Goal: Task Accomplishment & Management: Manage account settings

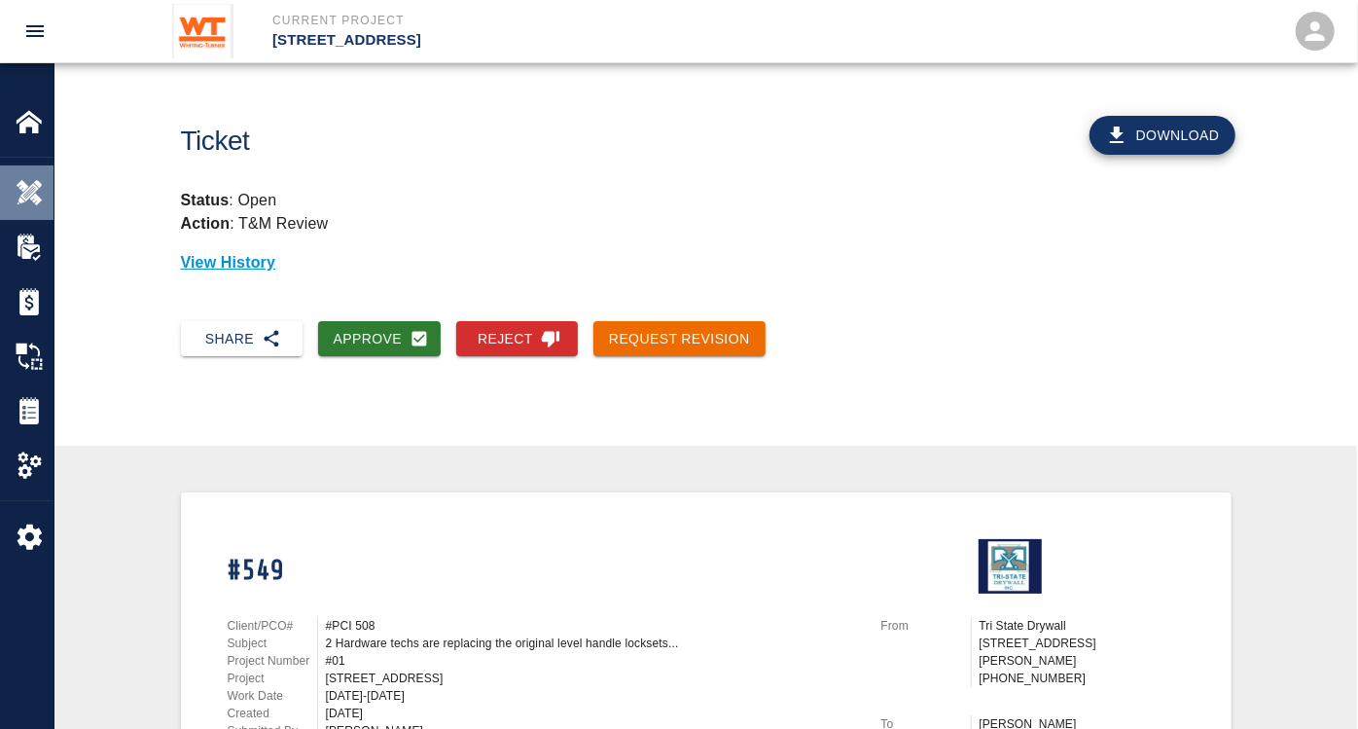
click at [39, 183] on img at bounding box center [29, 192] width 27 height 27
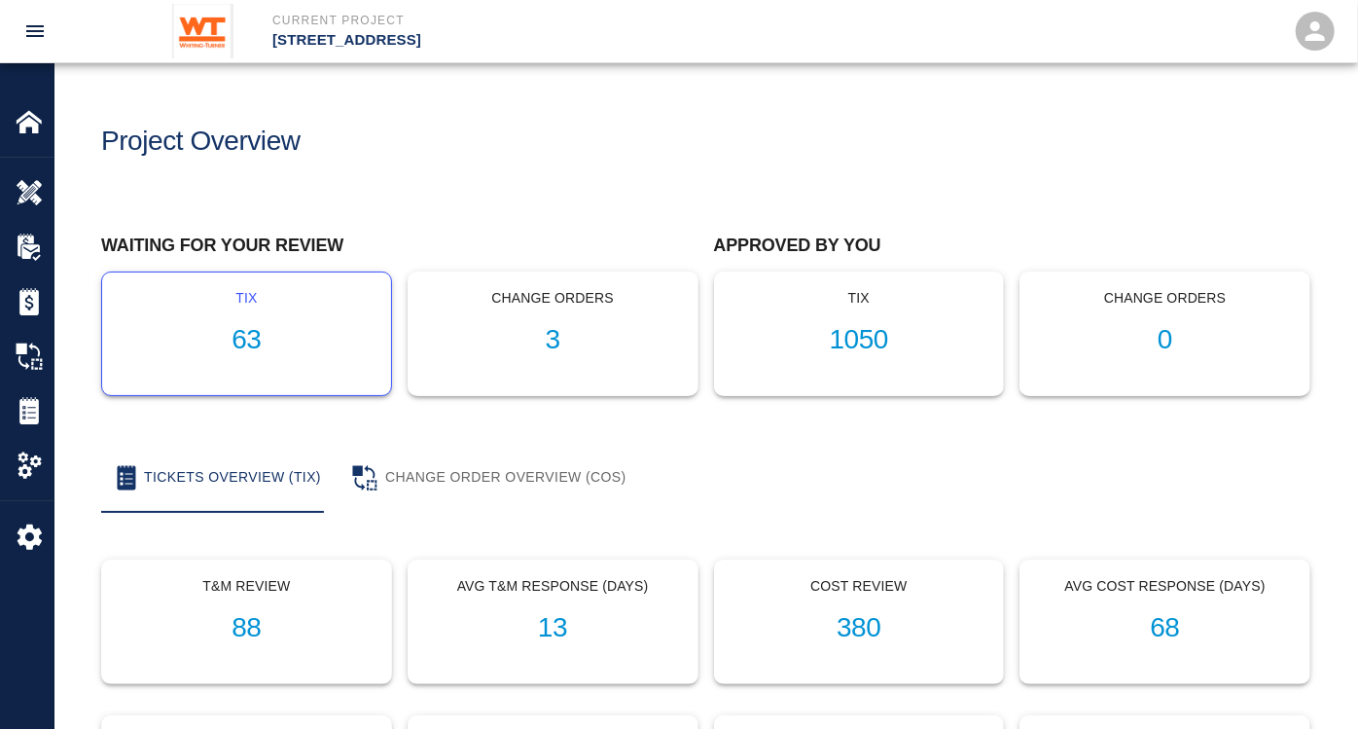
click at [236, 341] on h1 "63" at bounding box center [247, 340] width 258 height 32
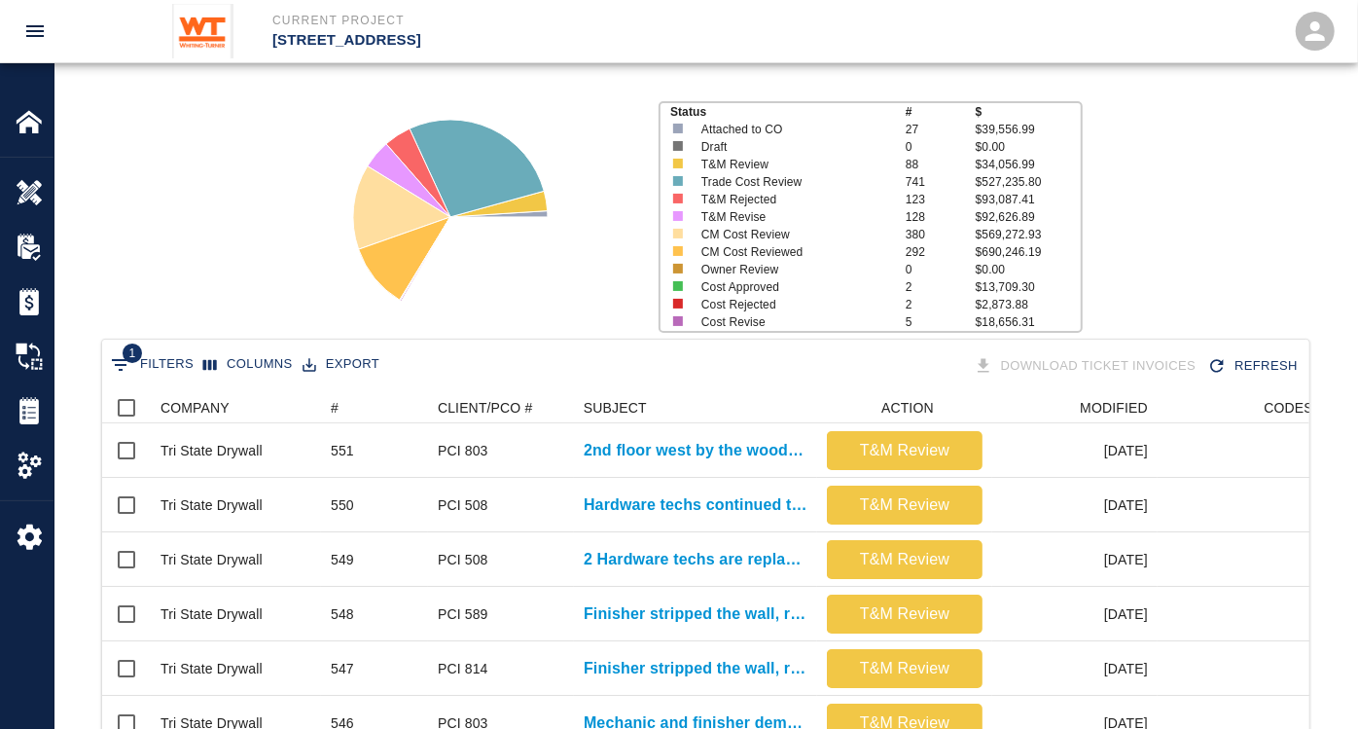
scroll to position [216, 0]
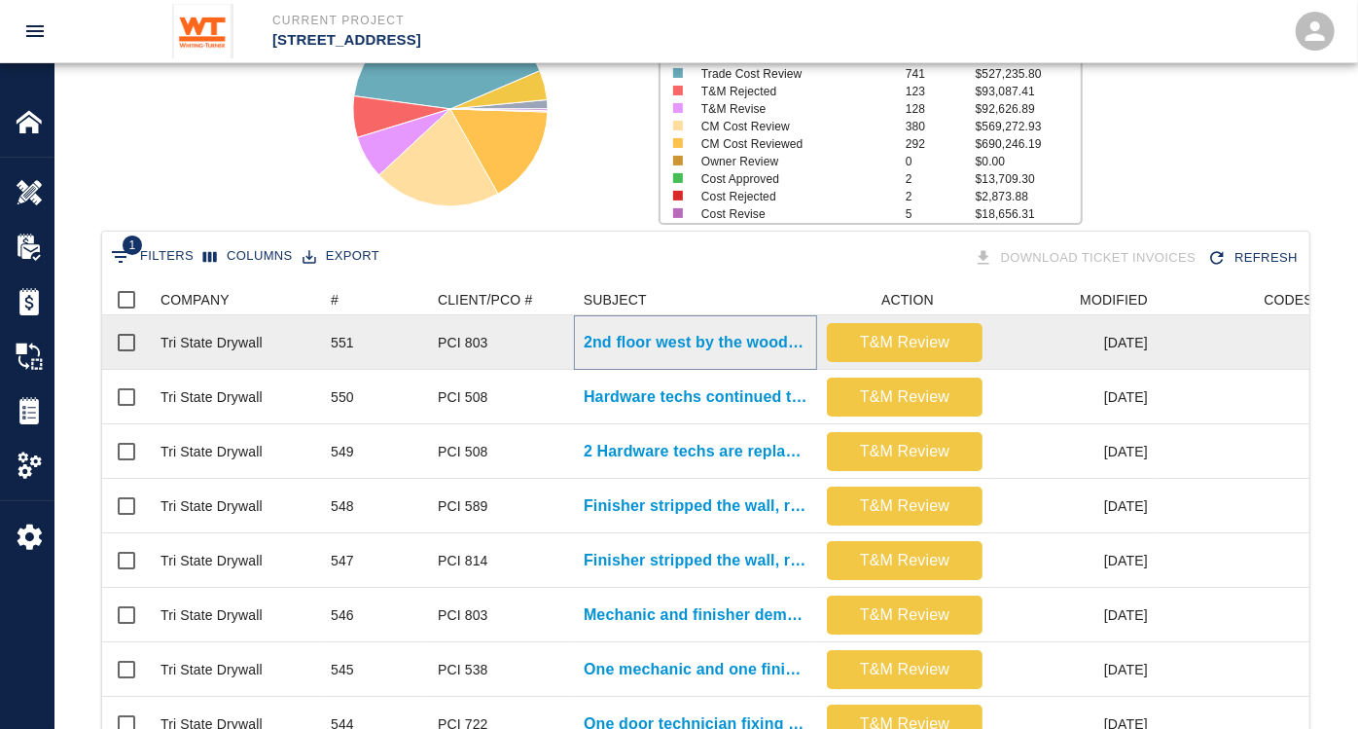
click at [751, 339] on p "2nd floor west by the wood ceiling SPC 10. Finisher..." at bounding box center [696, 342] width 224 height 23
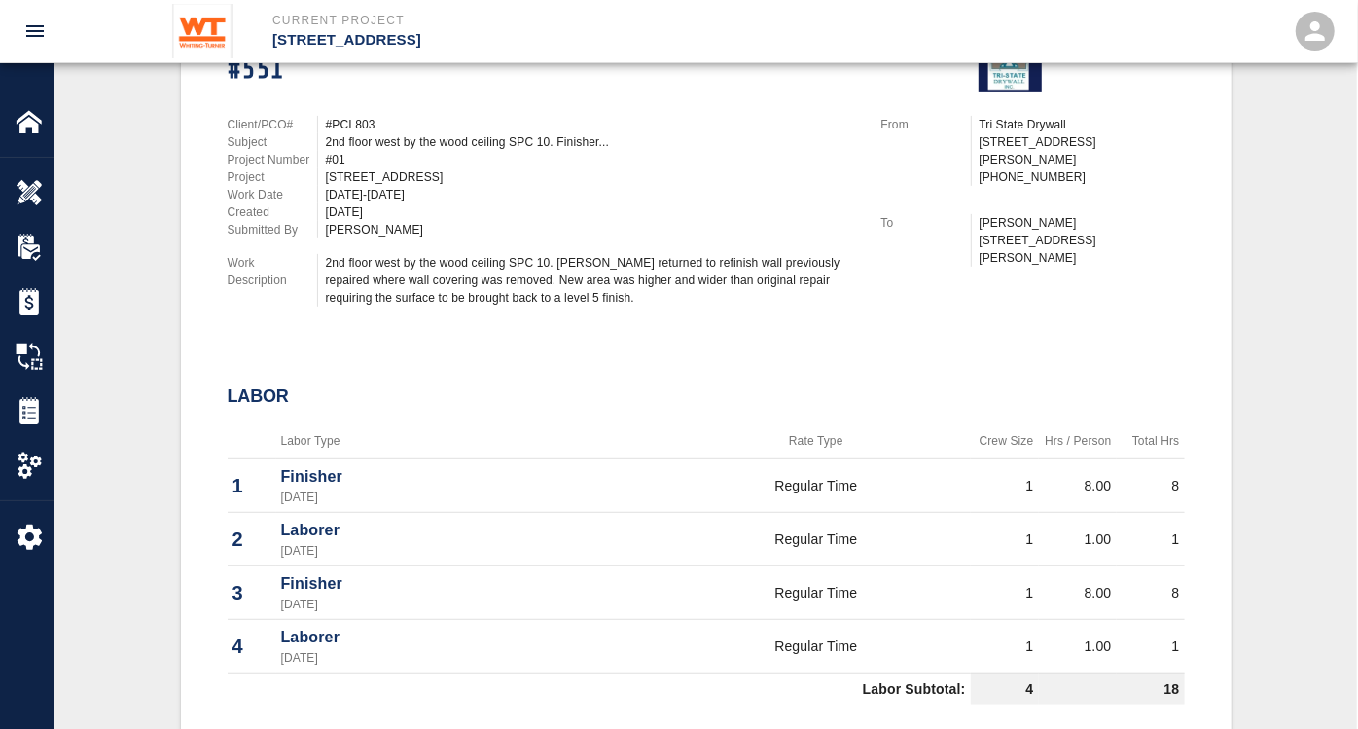
scroll to position [494, 0]
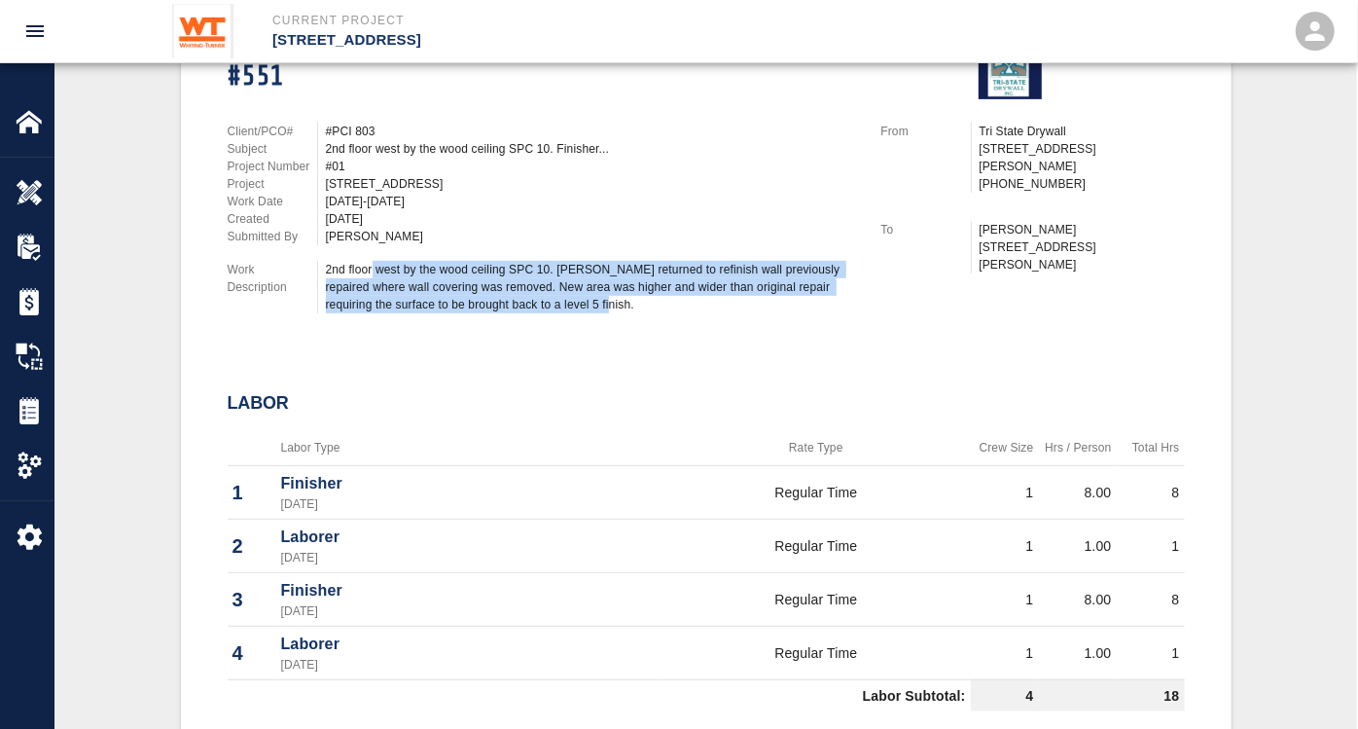
drag, startPoint x: 599, startPoint y: 307, endPoint x: 373, endPoint y: 269, distance: 229.8
click at [373, 269] on div "2nd floor west by the wood ceiling SPC 10. [PERSON_NAME] returned to refinish w…" at bounding box center [592, 287] width 532 height 53
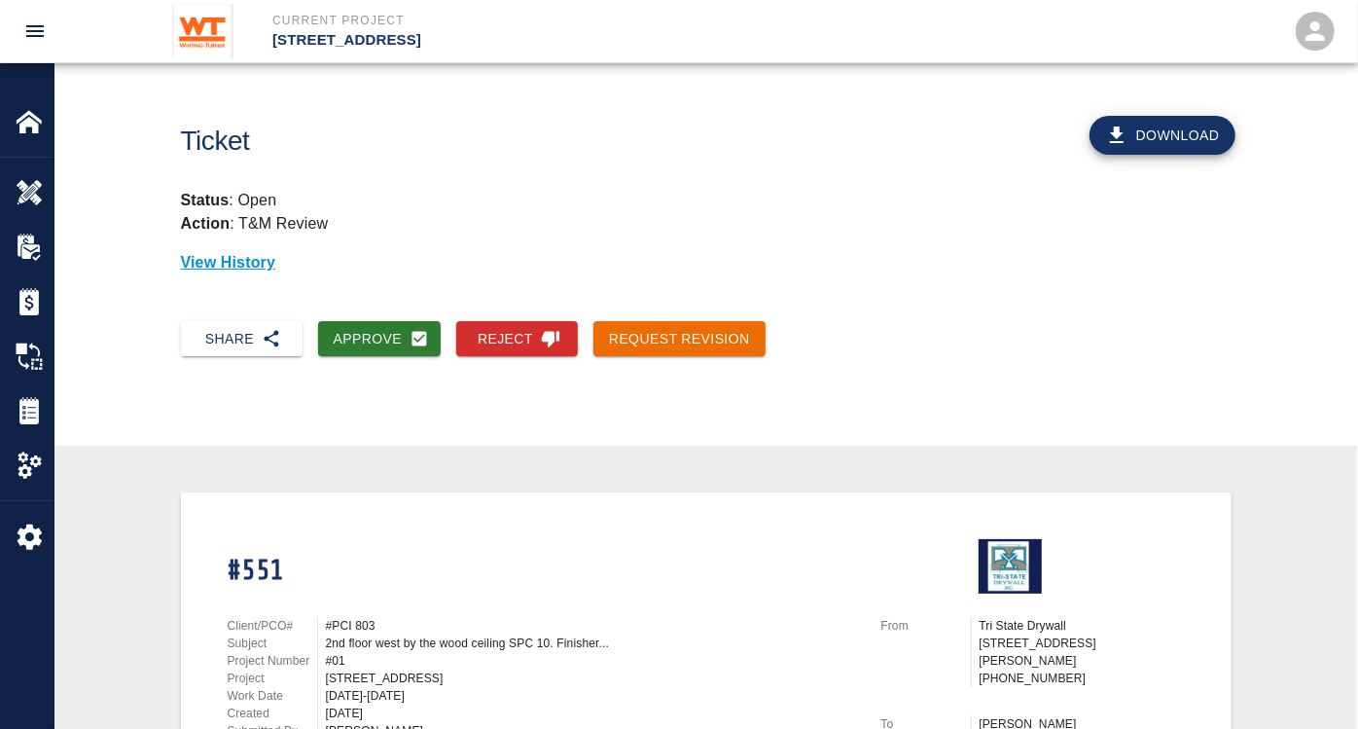
scroll to position [108, 0]
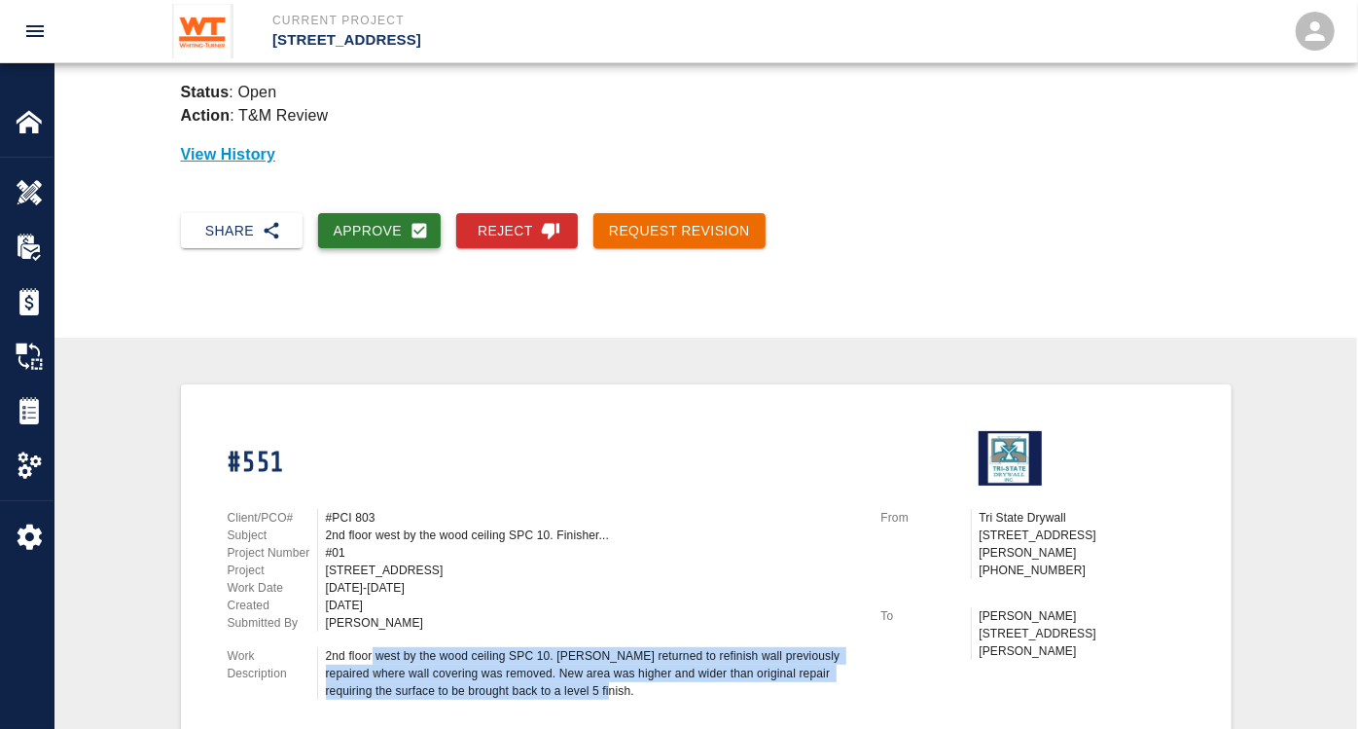
click at [364, 228] on button "Approve" at bounding box center [380, 231] width 124 height 36
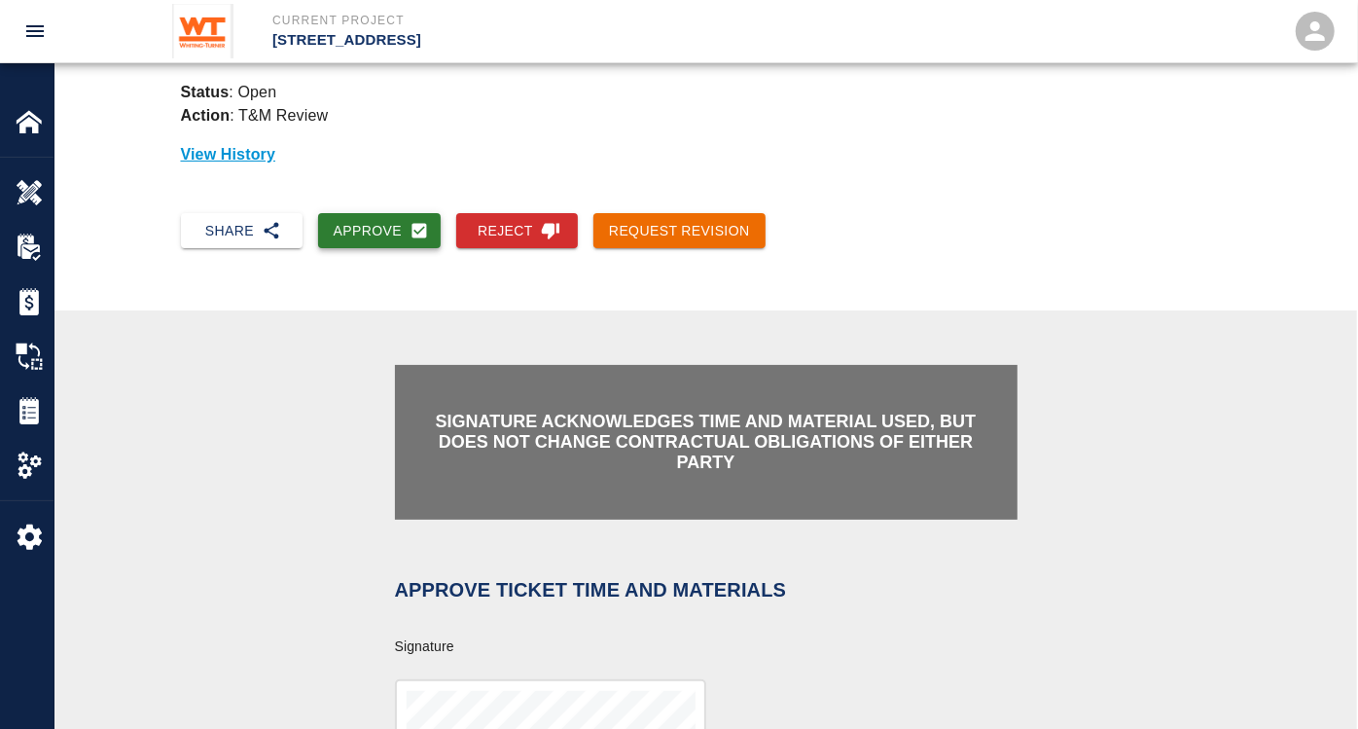
scroll to position [540, 0]
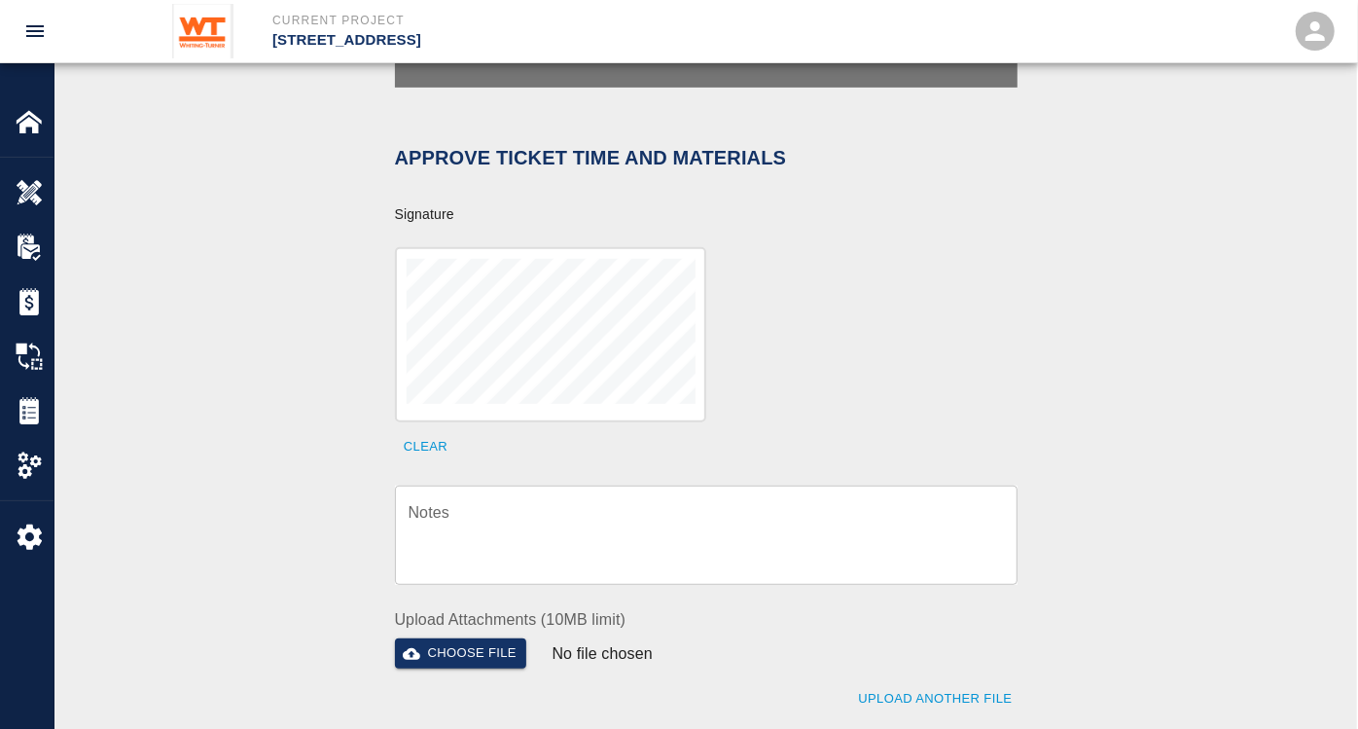
click at [623, 485] on div "x Notes" at bounding box center [706, 534] width 623 height 99
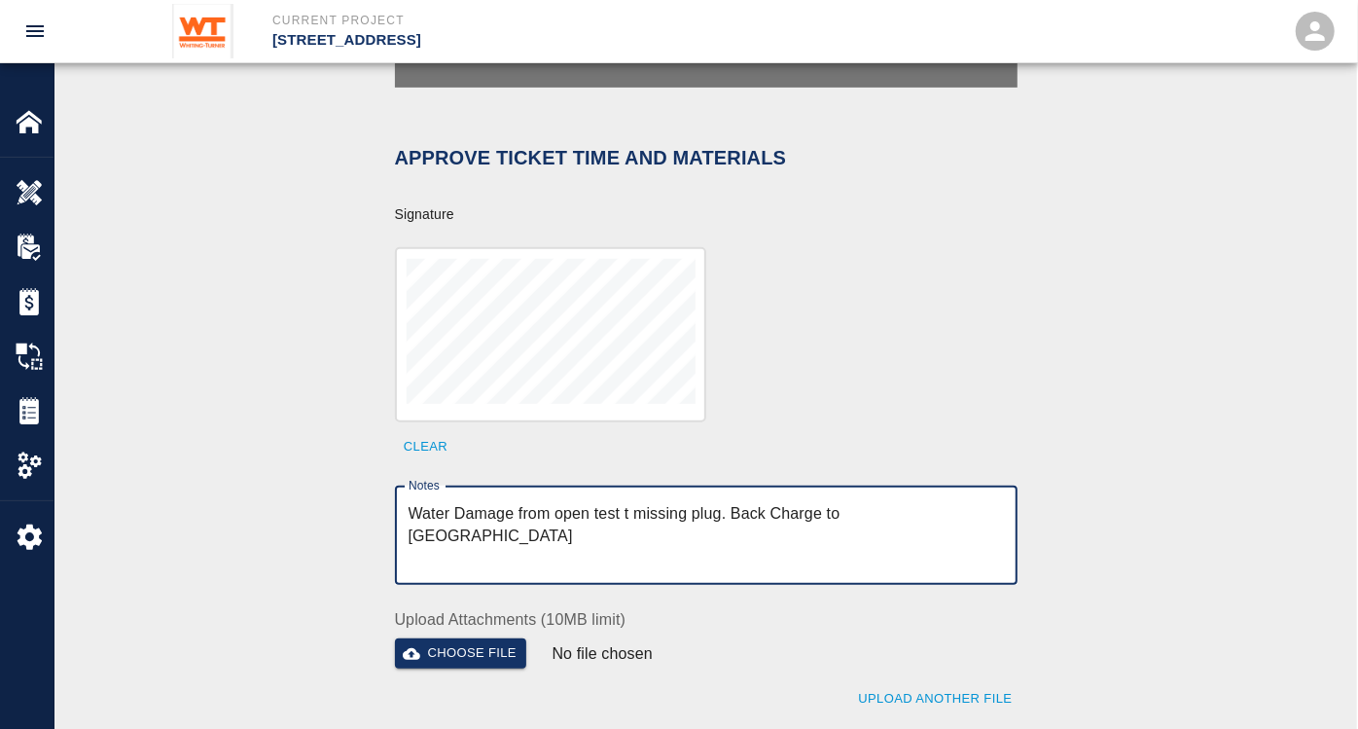
drag, startPoint x: 973, startPoint y: 484, endPoint x: 351, endPoint y: 487, distance: 621.6
click at [352, 487] on div "Signature acknowledges time and material used, but does not change contractual …" at bounding box center [706, 348] width 1050 height 847
click at [801, 502] on textarea "Water Damage from open test t missing plug. Back Charge to [GEOGRAPHIC_DATA]" at bounding box center [706, 535] width 595 height 67
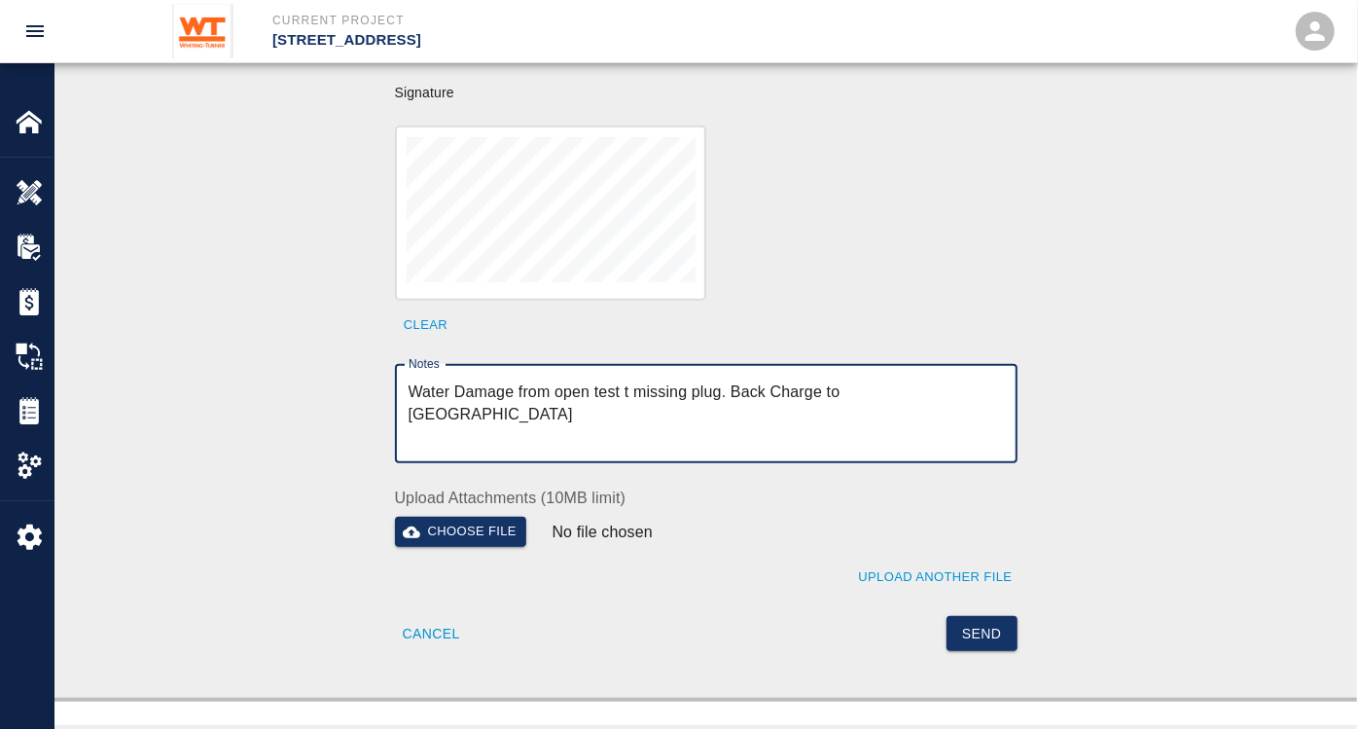
scroll to position [756, 0]
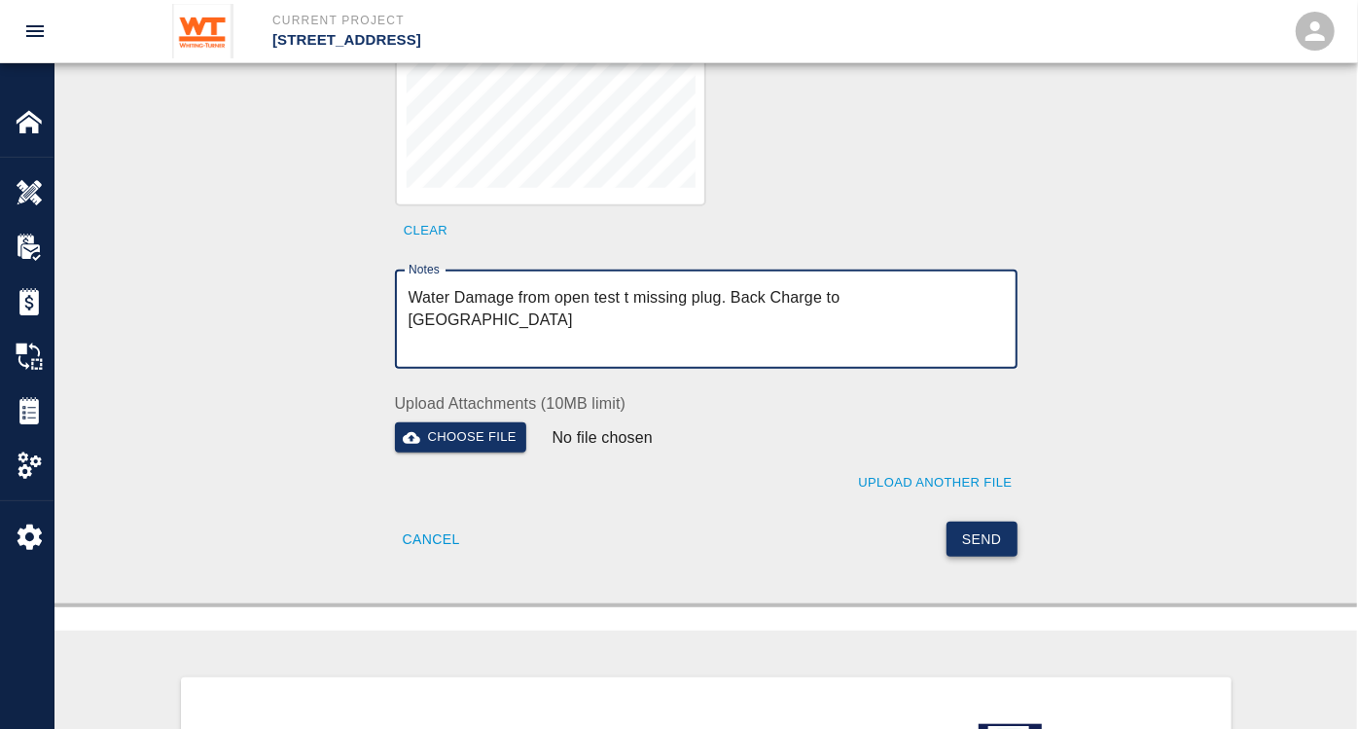
type textarea "Water Damage from open test t missing plug. Back Charge to [GEOGRAPHIC_DATA]"
click at [990, 521] on button "Send" at bounding box center [981, 539] width 71 height 36
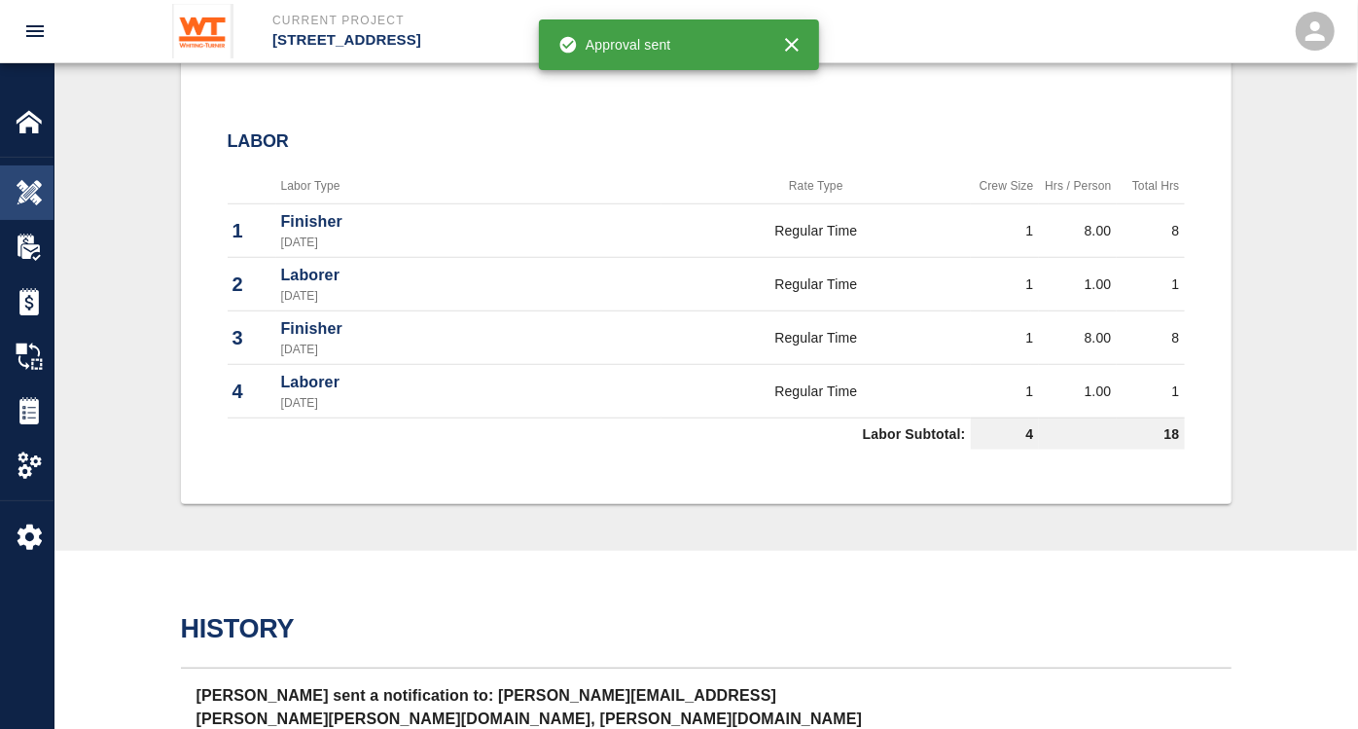
click at [26, 193] on img at bounding box center [29, 192] width 27 height 27
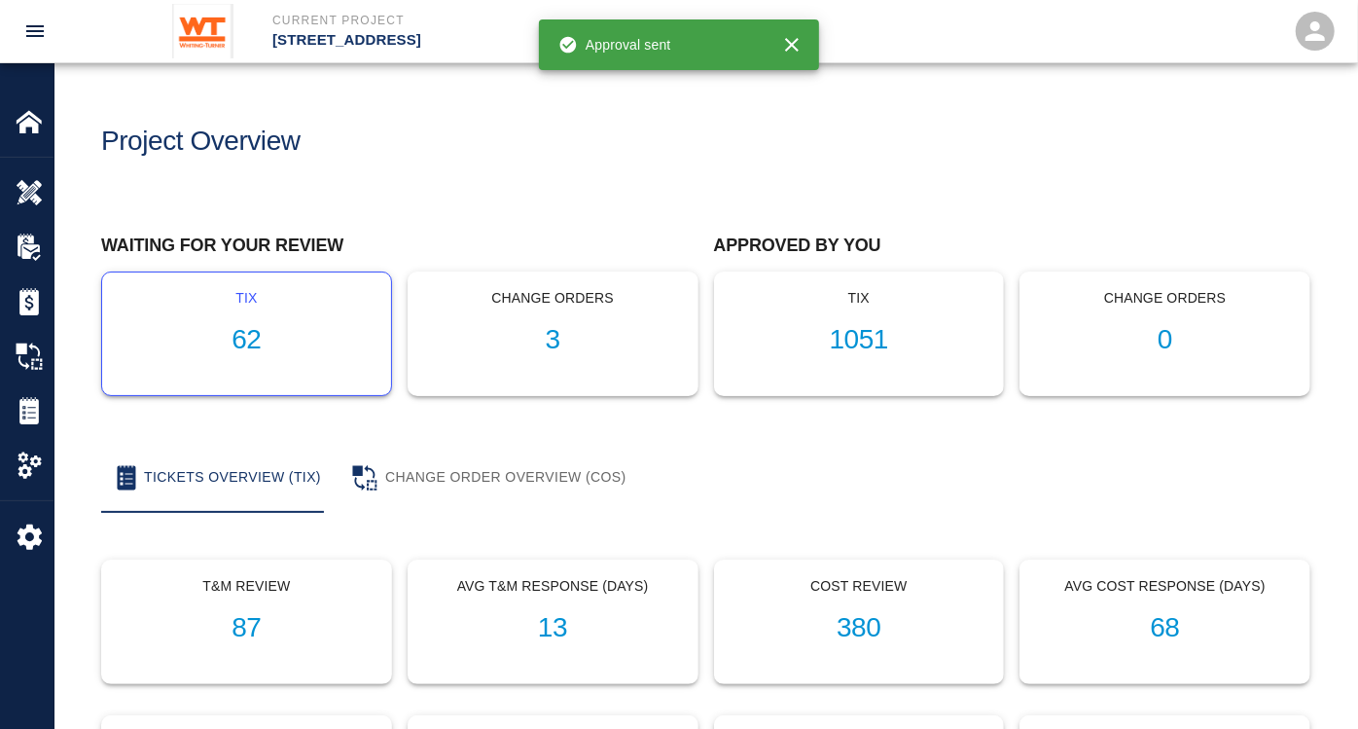
click at [261, 339] on h1 "62" at bounding box center [247, 340] width 258 height 32
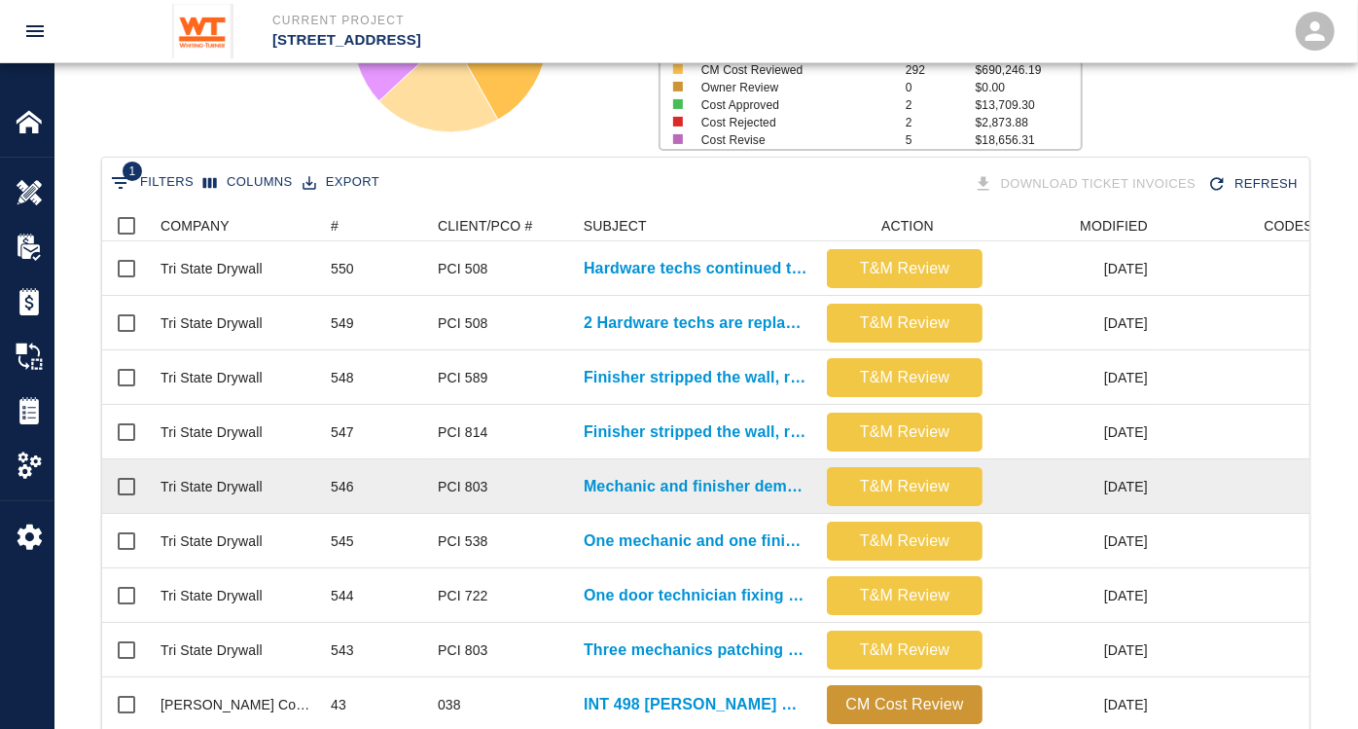
scroll to position [324, 0]
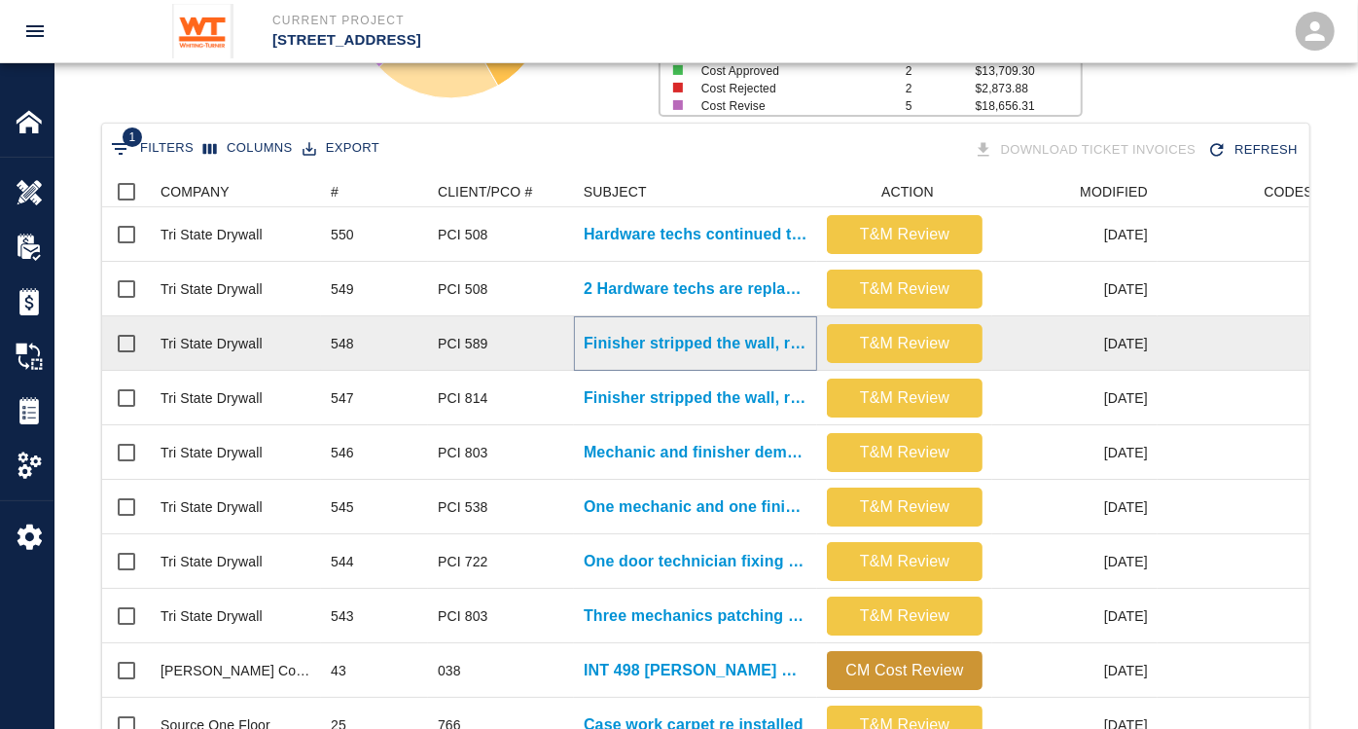
click at [726, 341] on p "Finisher stripped the wall, removing all residue after demo of..." at bounding box center [696, 343] width 224 height 23
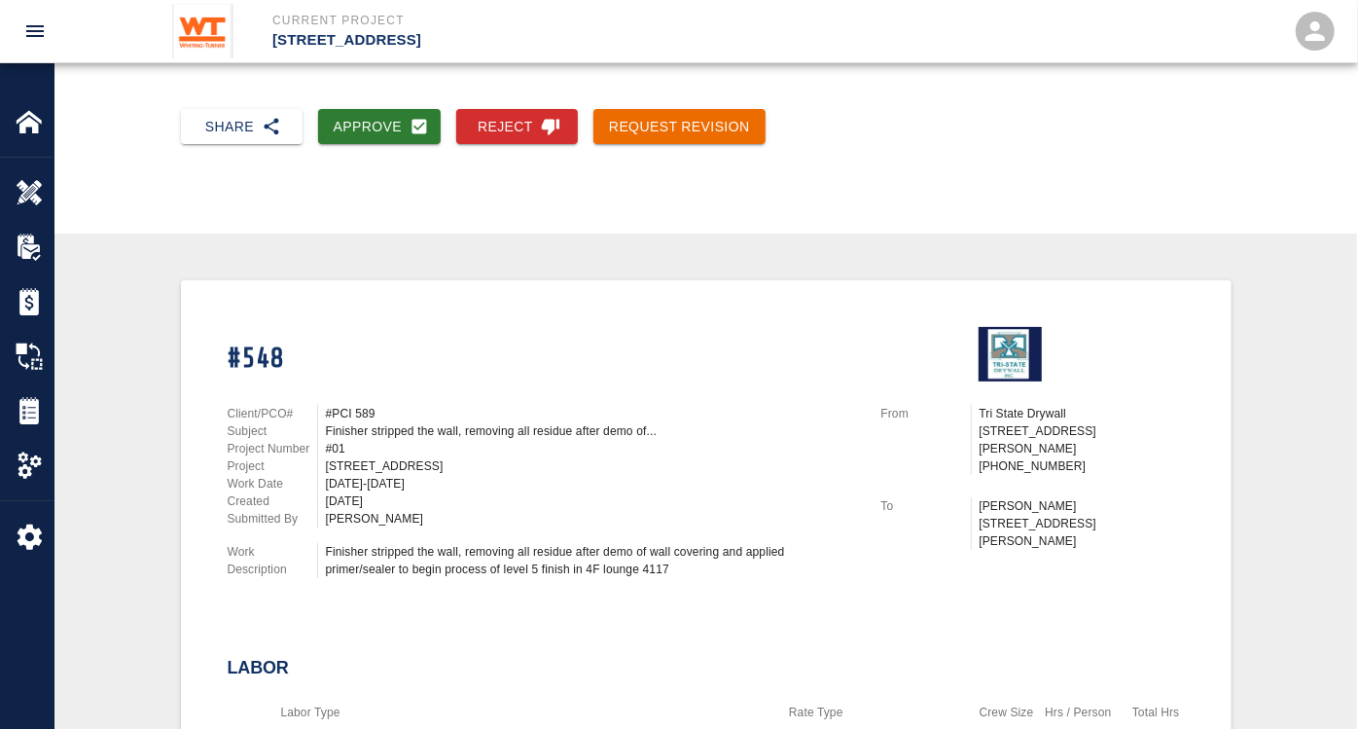
scroll to position [216, 0]
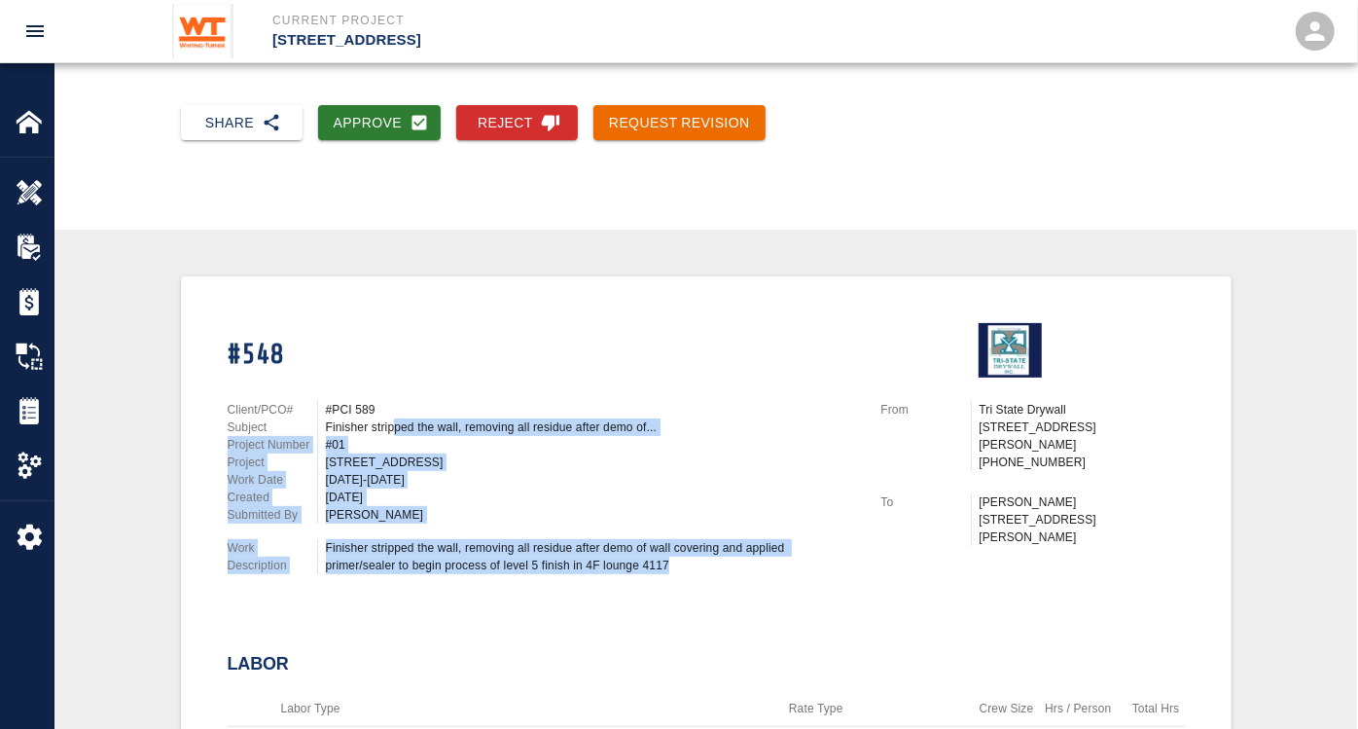
drag, startPoint x: 391, startPoint y: 418, endPoint x: 685, endPoint y: 567, distance: 329.3
click at [685, 567] on div "Client/PCO# #PCI 589 Subject Finisher stripped the wall, removing all residue a…" at bounding box center [531, 483] width 654 height 212
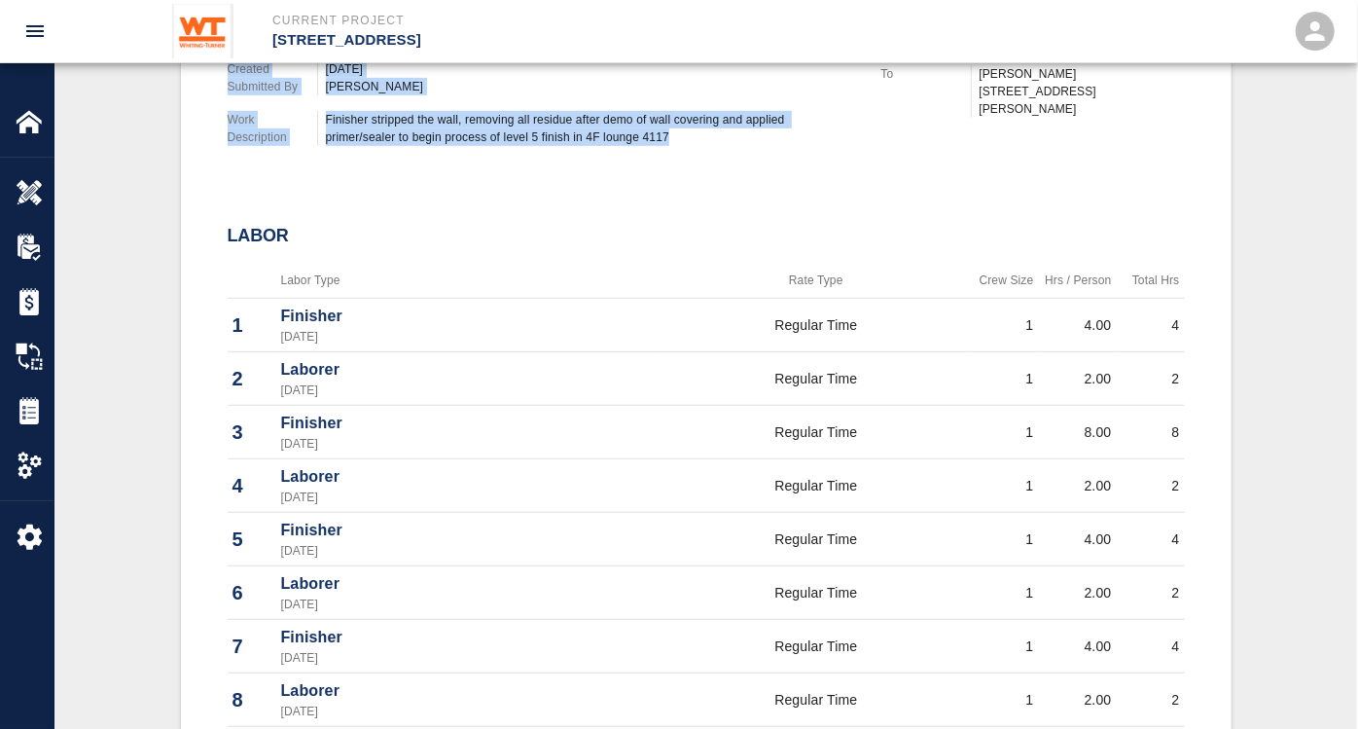
scroll to position [648, 0]
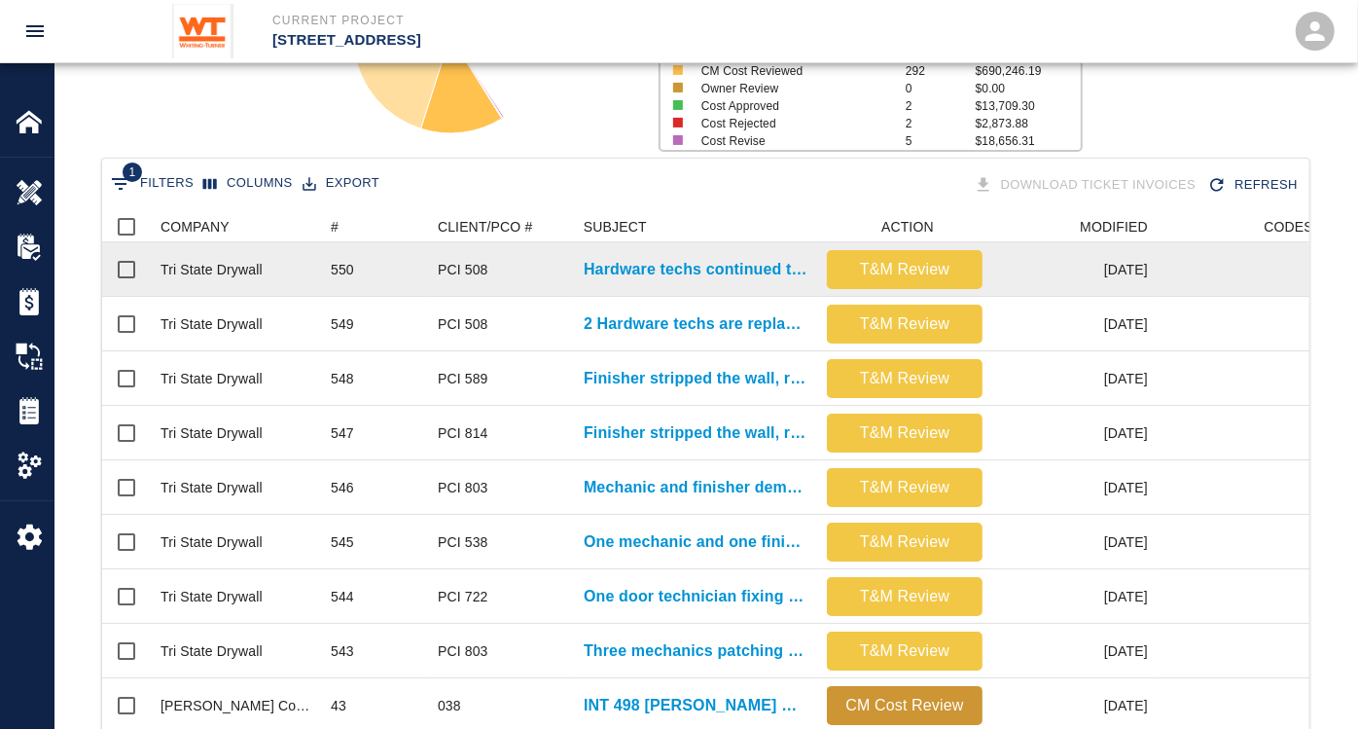
scroll to position [324, 0]
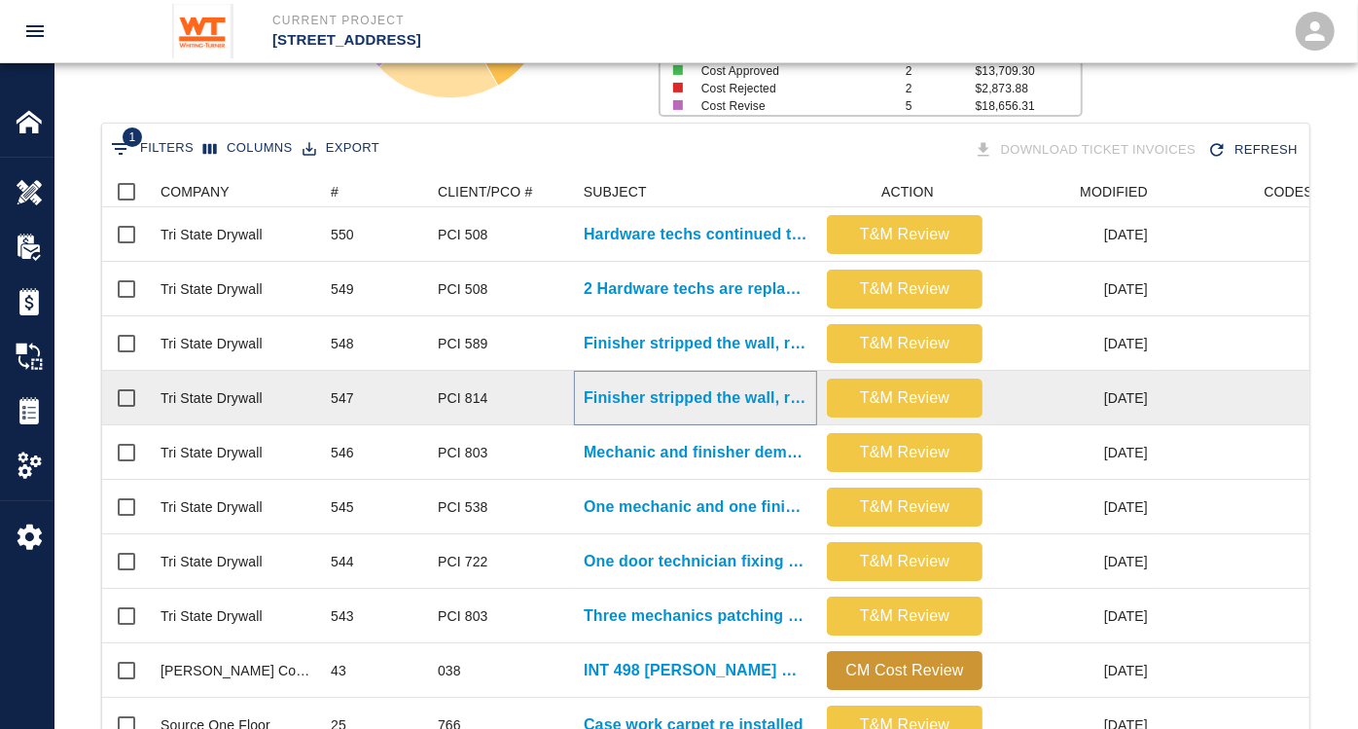
click at [657, 391] on p "Finisher stripped the wall, removing all residue after demo of..." at bounding box center [696, 397] width 224 height 23
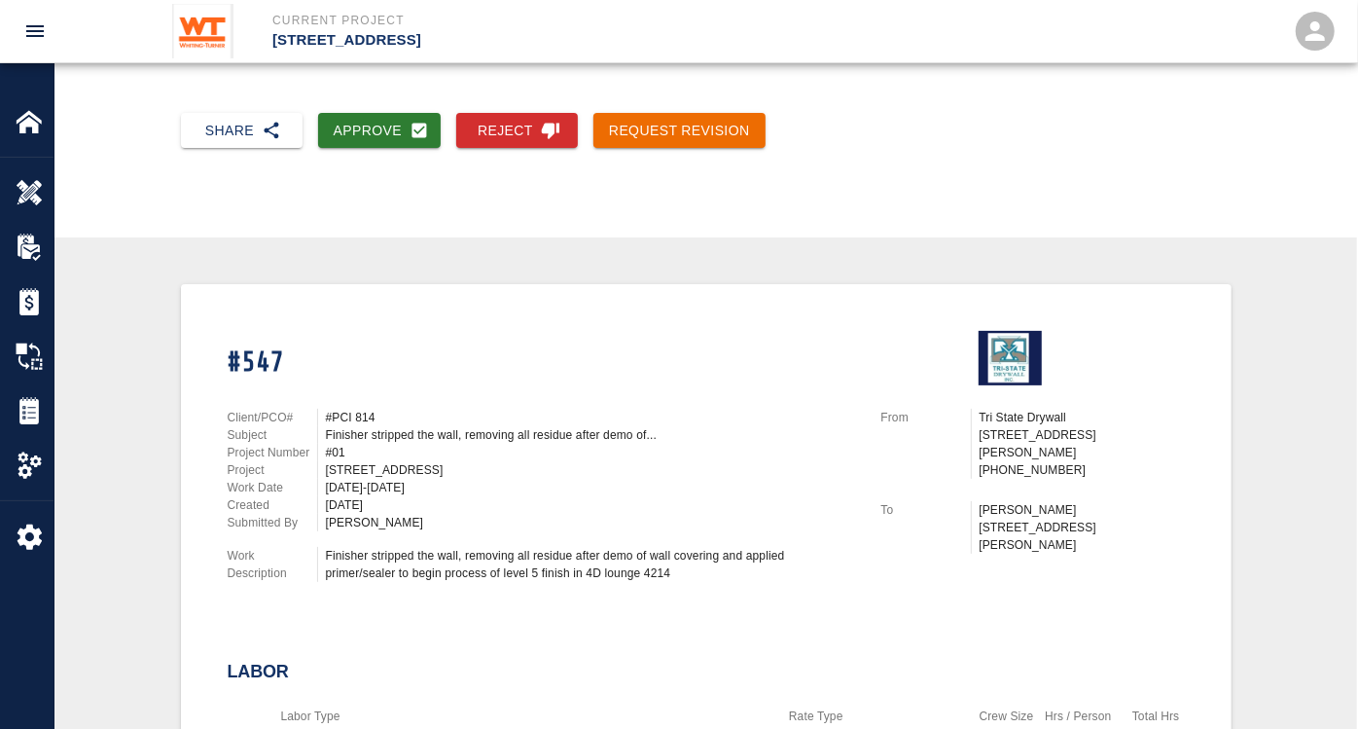
scroll to position [216, 0]
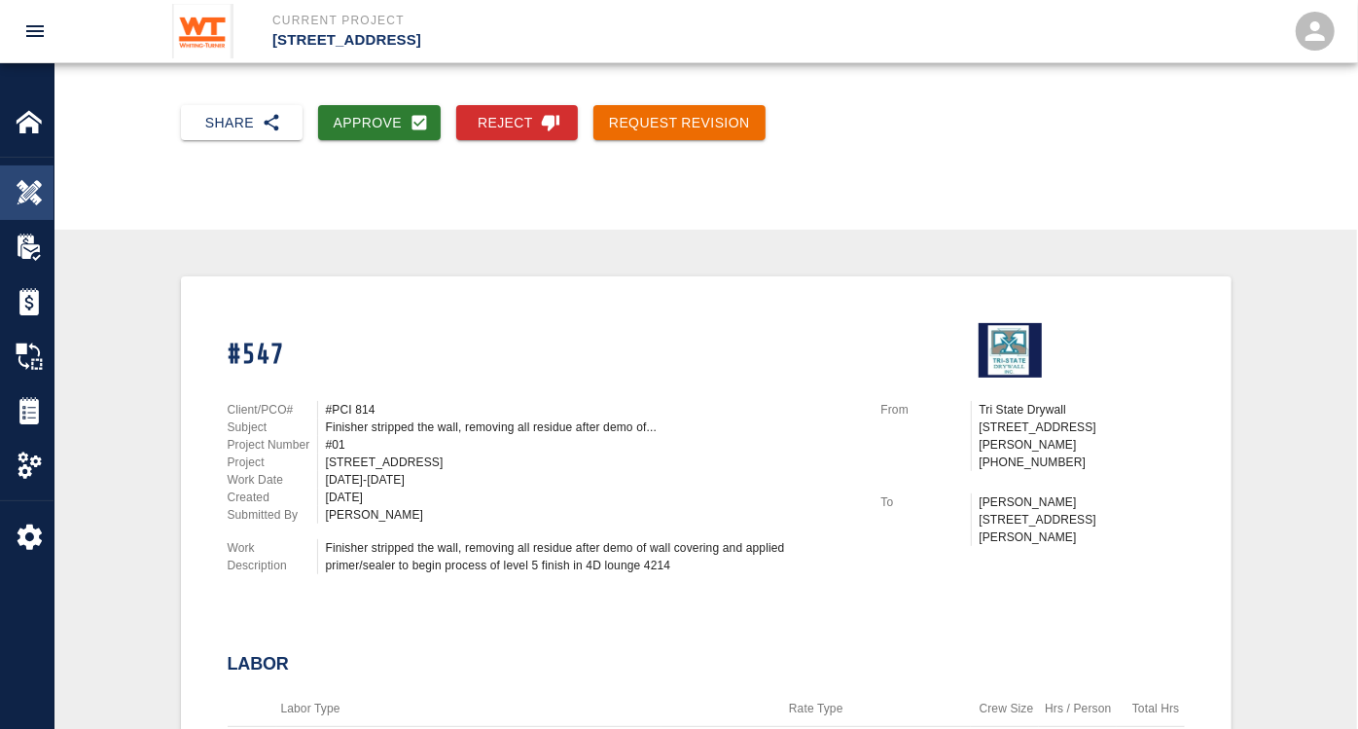
click at [36, 192] on img at bounding box center [29, 192] width 27 height 27
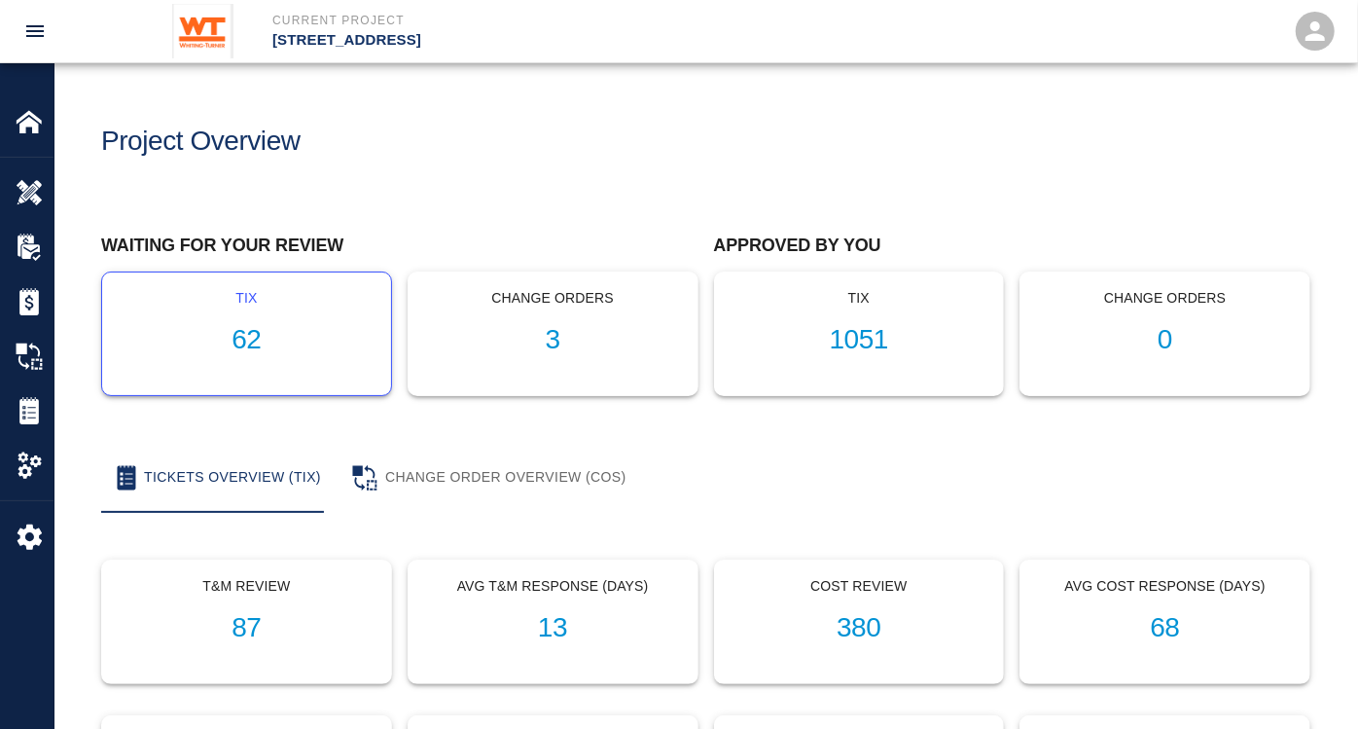
click at [250, 340] on h1 "62" at bounding box center [247, 340] width 258 height 32
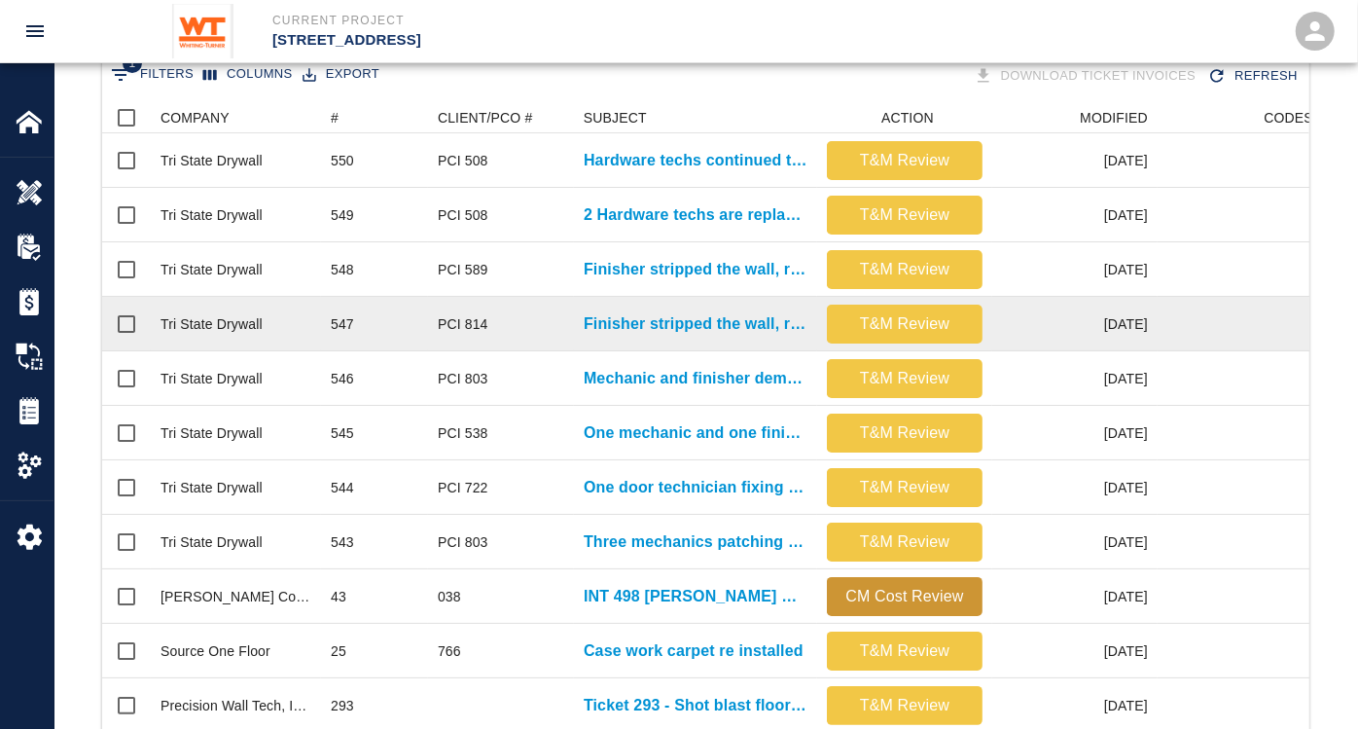
scroll to position [432, 0]
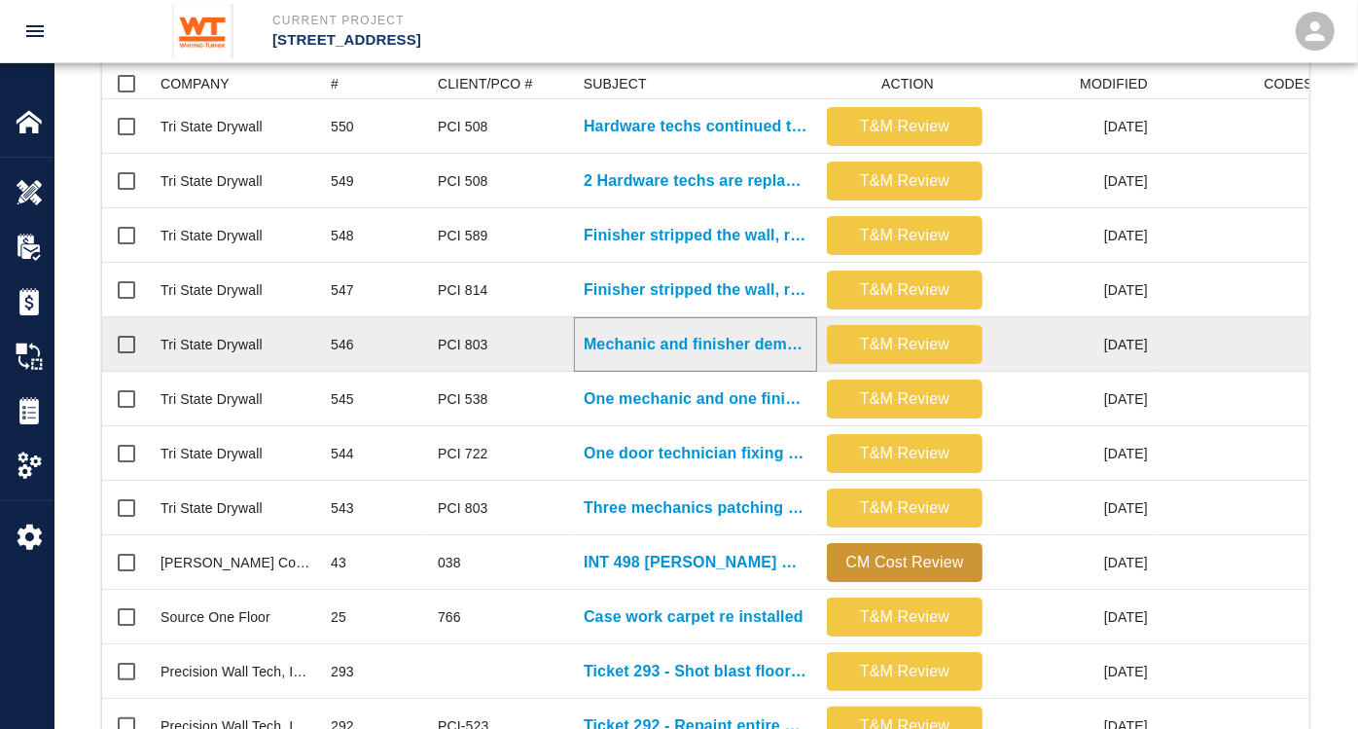
click at [681, 344] on p "Mechanic and finisher demolished and patching the wall with wall..." at bounding box center [696, 344] width 224 height 23
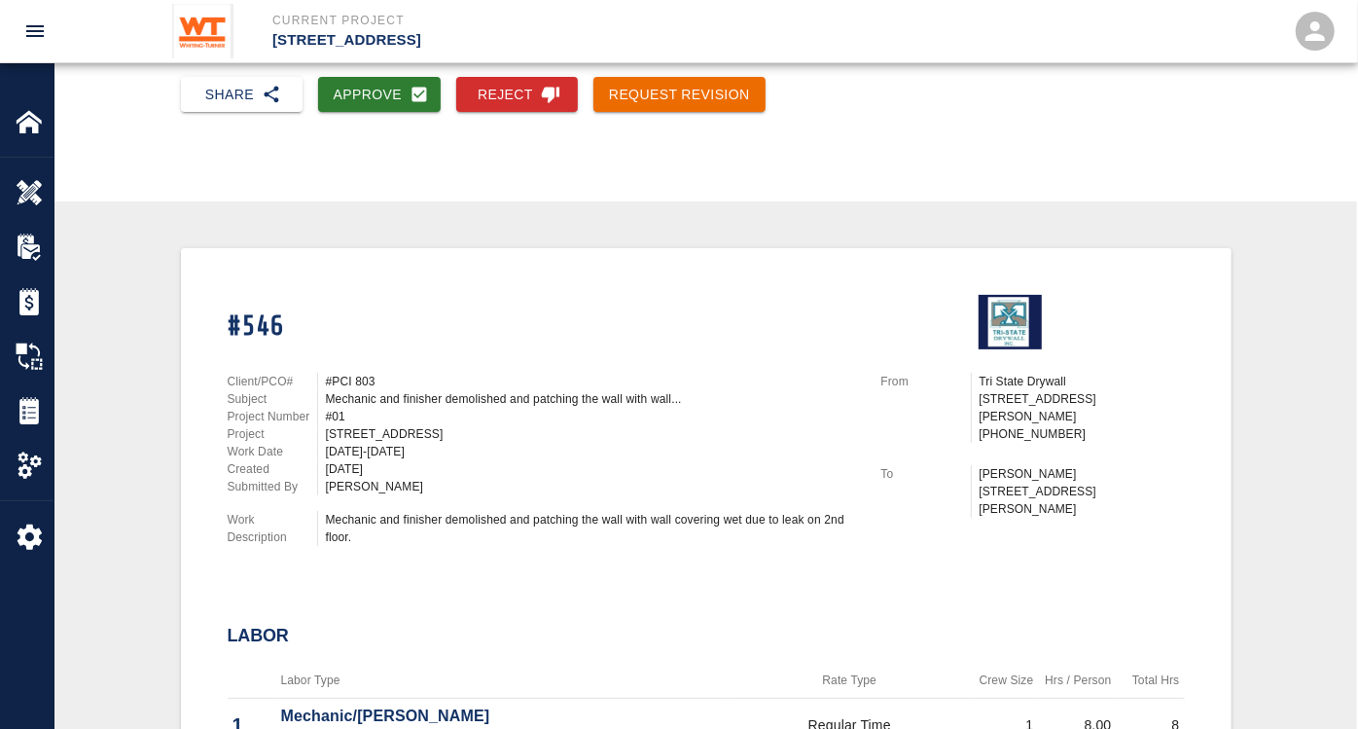
scroll to position [108, 0]
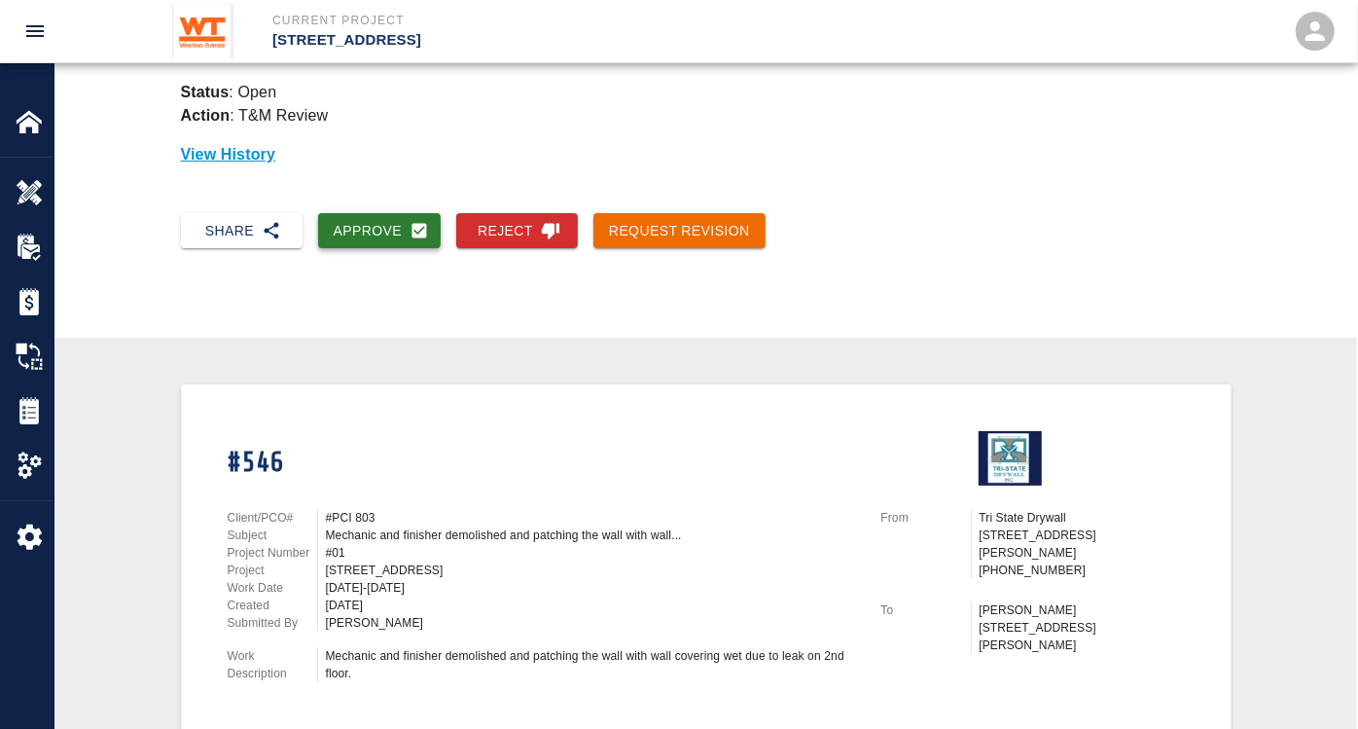
click at [382, 233] on button "Approve" at bounding box center [380, 231] width 124 height 36
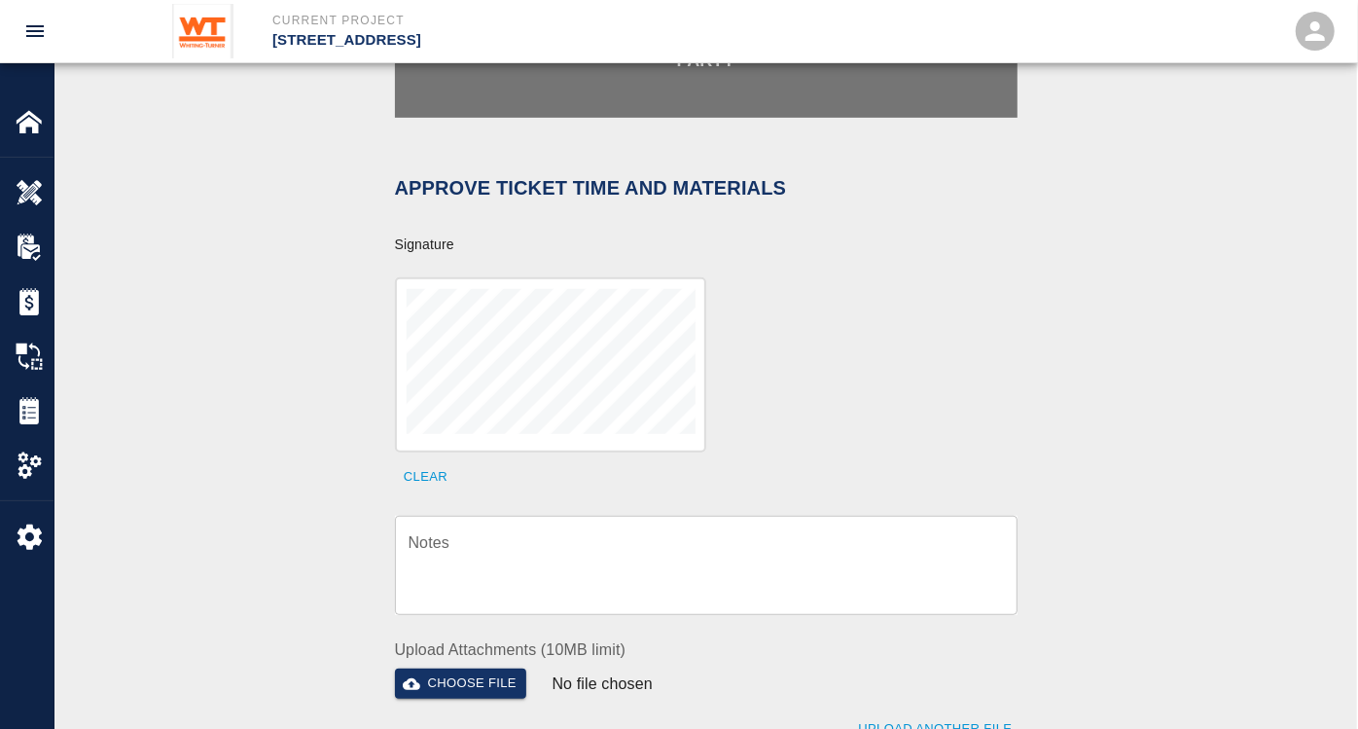
scroll to position [540, 0]
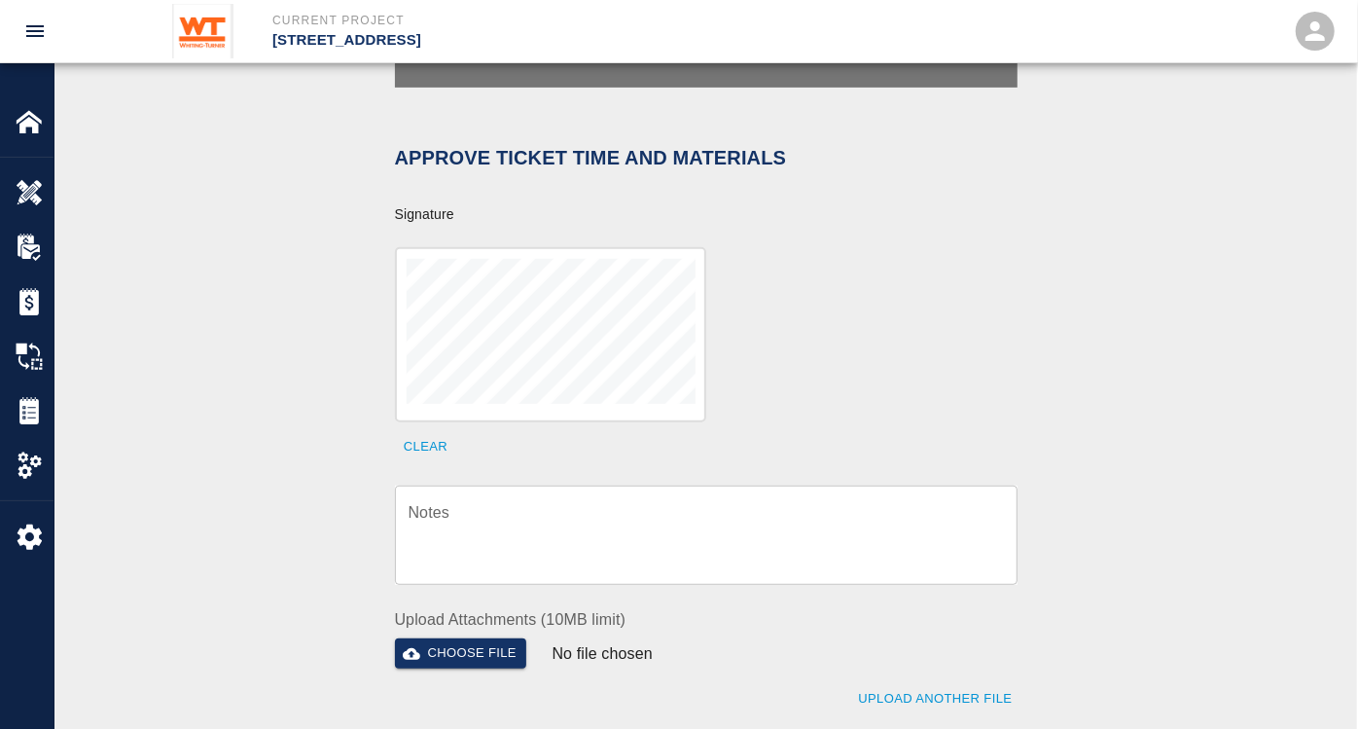
click at [617, 516] on textarea "Notes" at bounding box center [706, 535] width 595 height 67
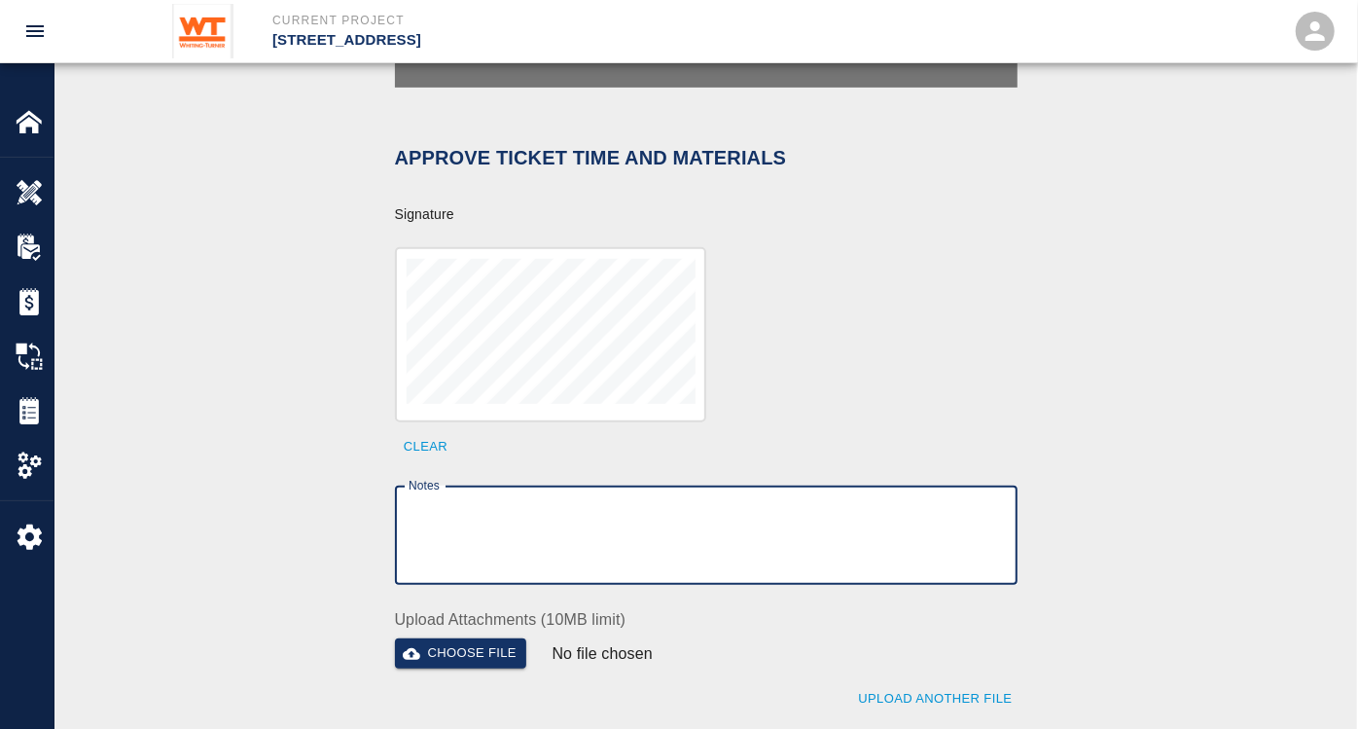
paste textarea "Water Damage from open test t missing plug. Back Charge to [GEOGRAPHIC_DATA]"
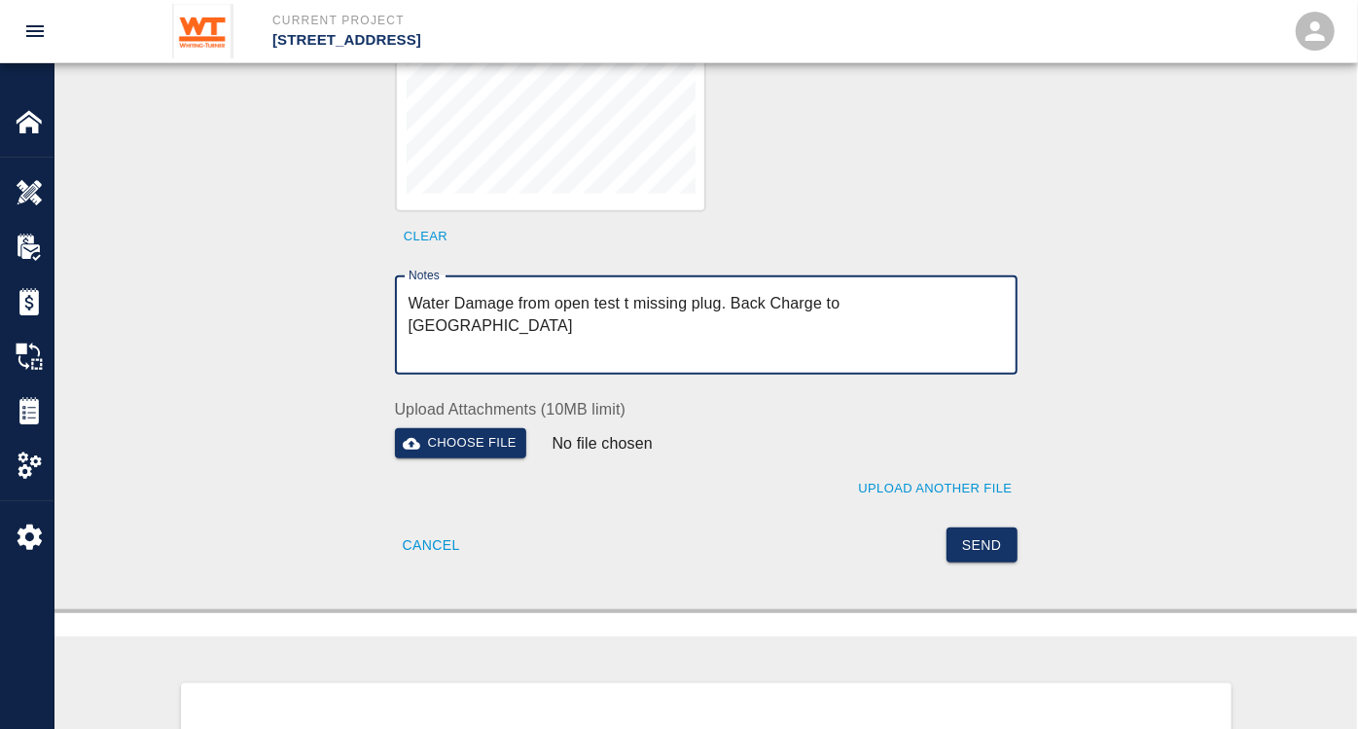
scroll to position [756, 0]
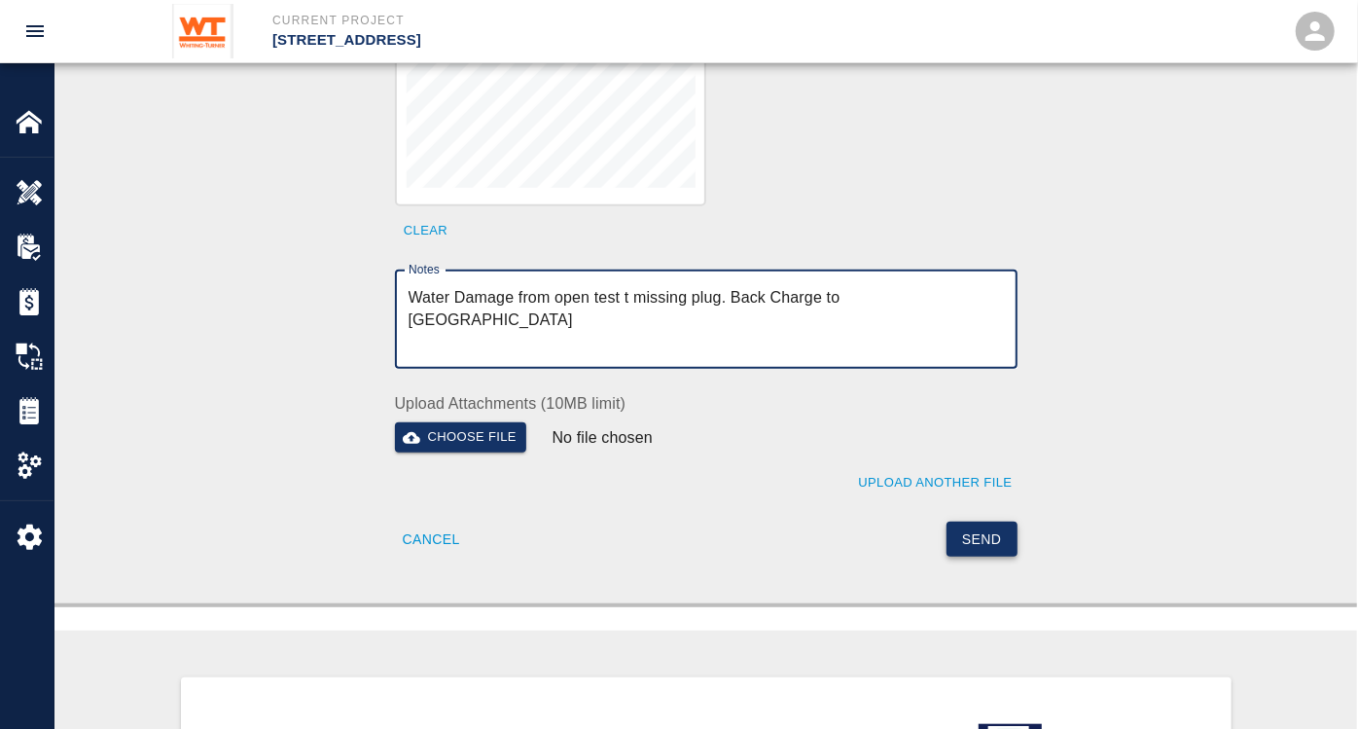
type textarea "Water Damage from open test t missing plug. Back Charge to [GEOGRAPHIC_DATA]"
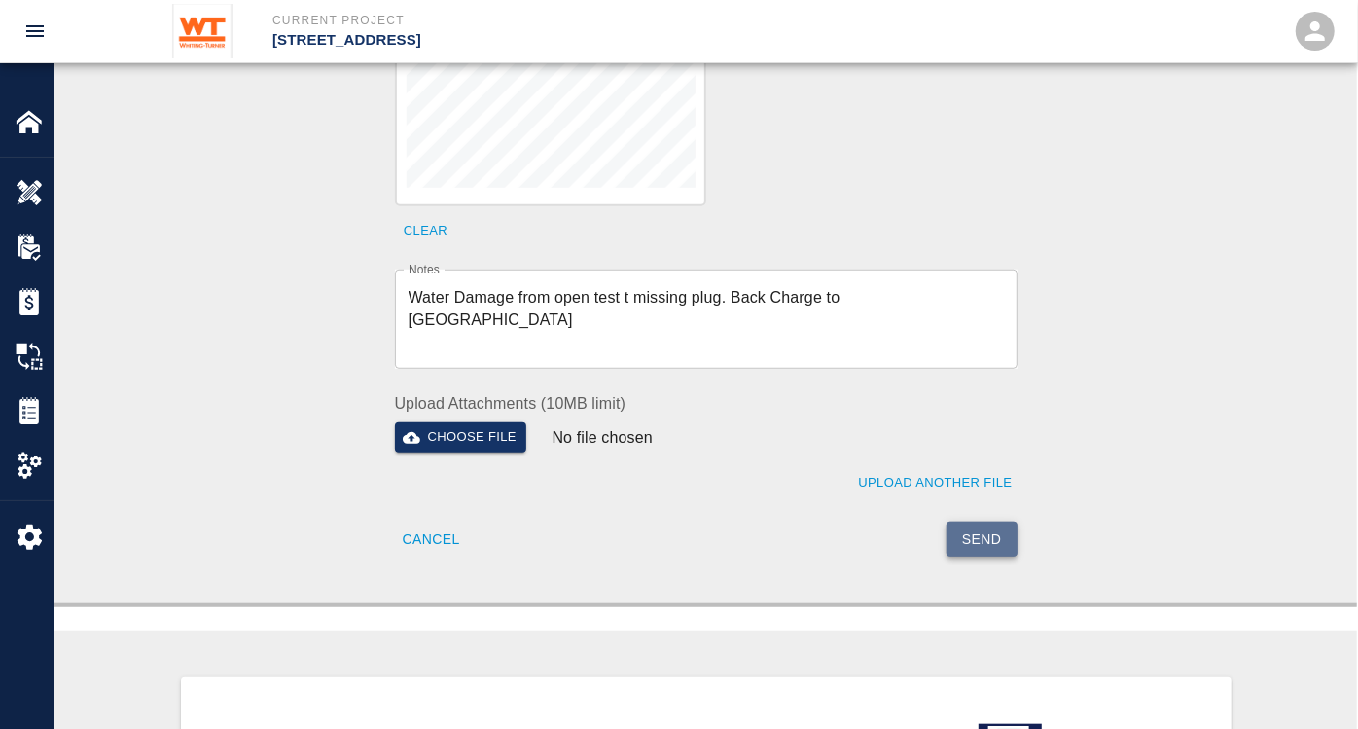
click at [996, 521] on button "Send" at bounding box center [981, 539] width 71 height 36
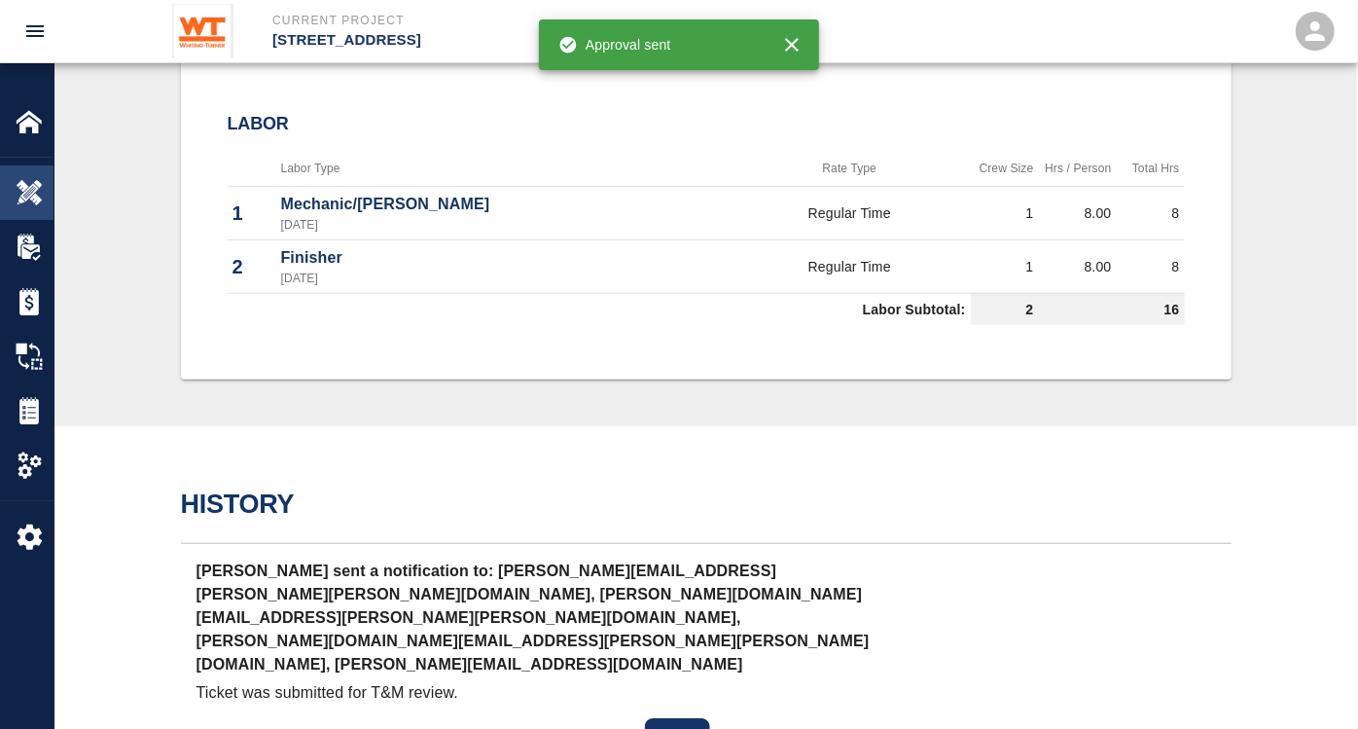
click at [33, 185] on img at bounding box center [29, 192] width 27 height 27
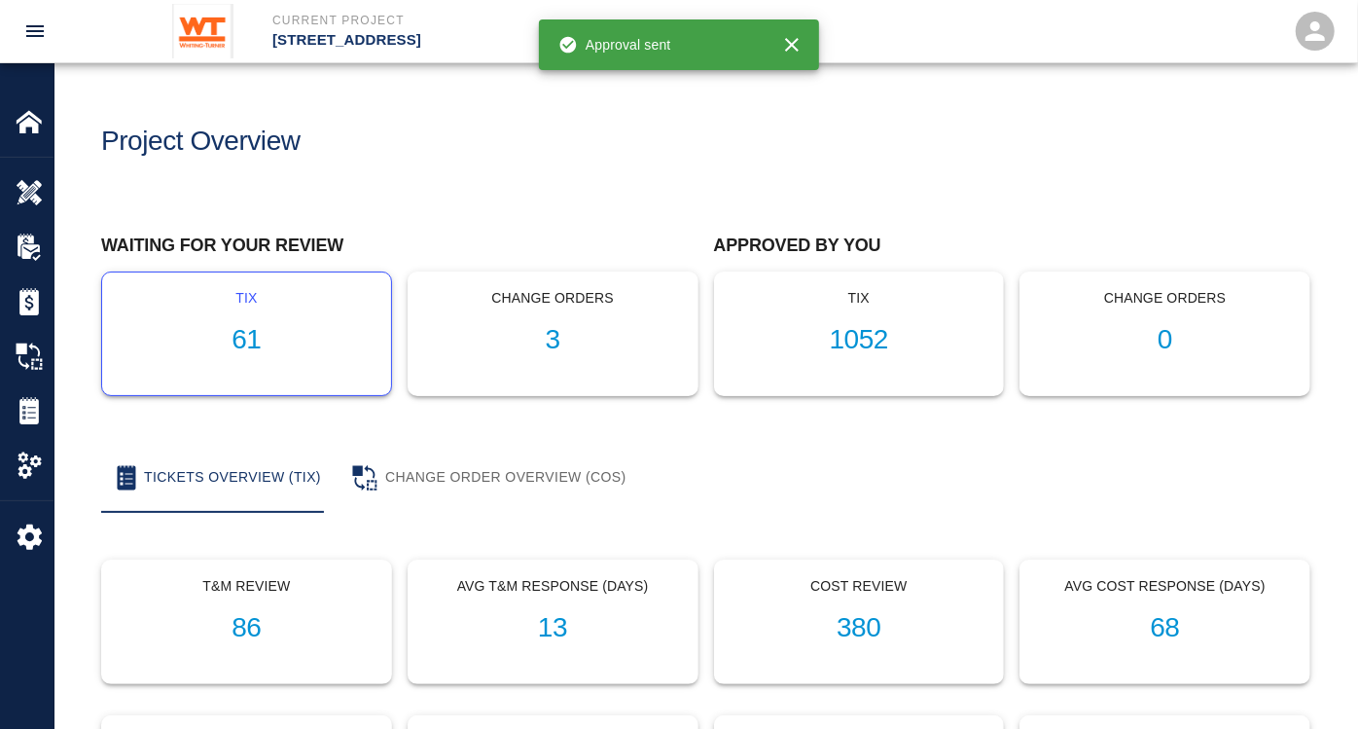
click at [256, 349] on h1 "61" at bounding box center [247, 340] width 258 height 32
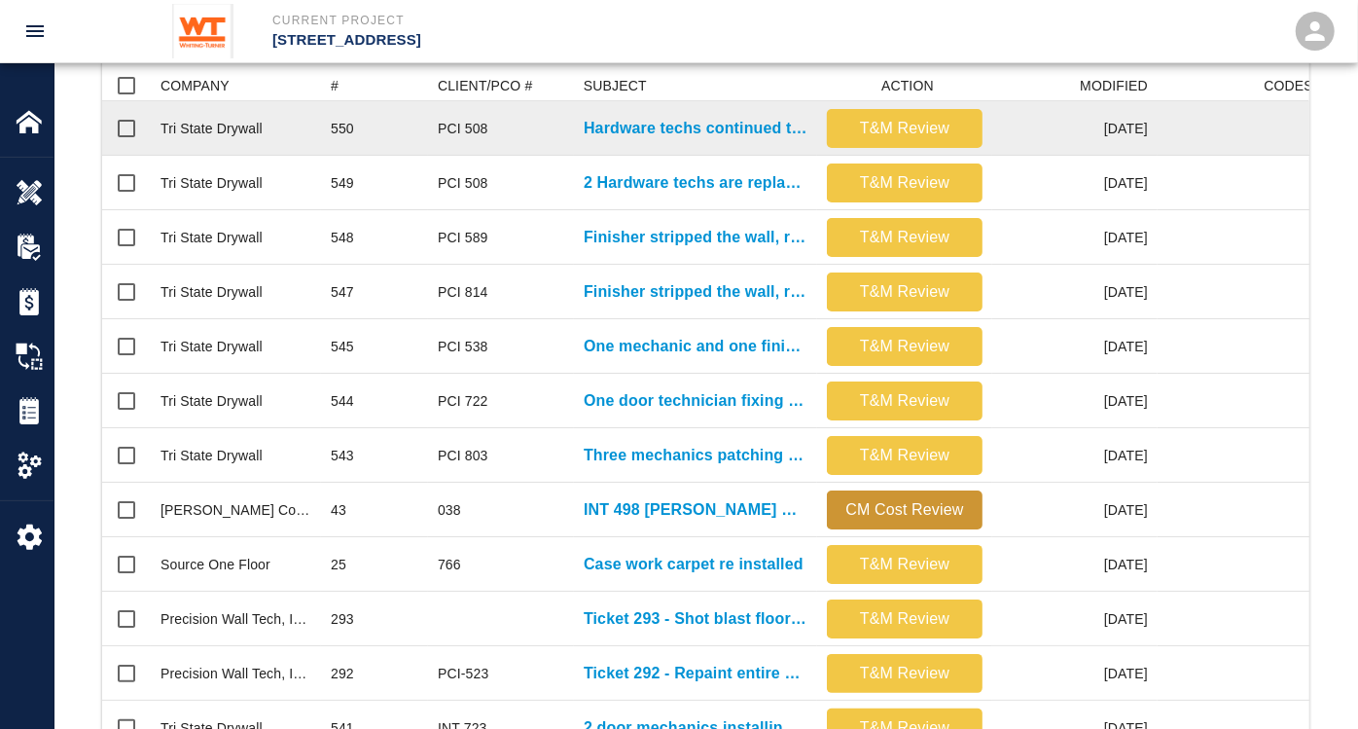
scroll to position [432, 0]
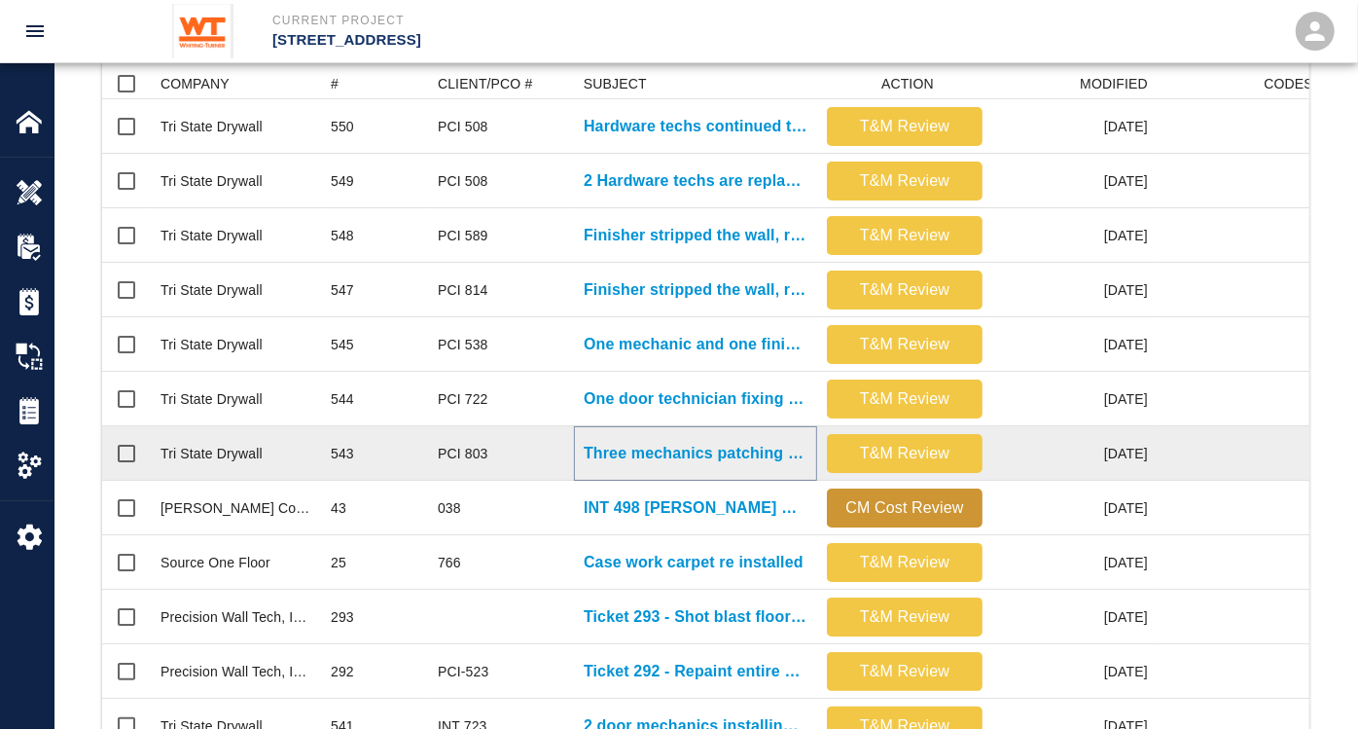
click at [729, 451] on p "Three mechanics patching demoed shaft and wall to identify water..." at bounding box center [696, 453] width 224 height 23
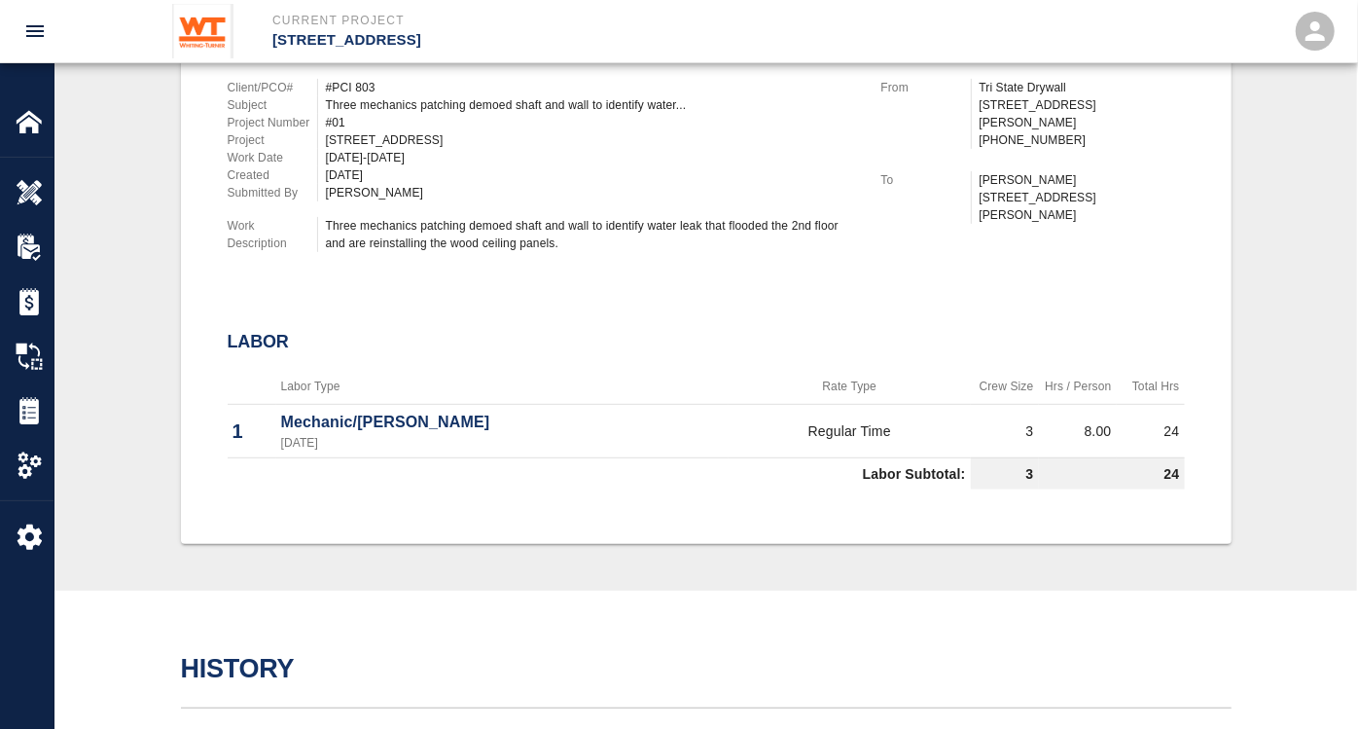
scroll to position [540, 0]
drag, startPoint x: 428, startPoint y: 435, endPoint x: 267, endPoint y: 409, distance: 163.6
click at [267, 409] on tr "1 Mechanic/[PERSON_NAME] [DATE] Regular Time 3 8.00 24" at bounding box center [706, 428] width 957 height 53
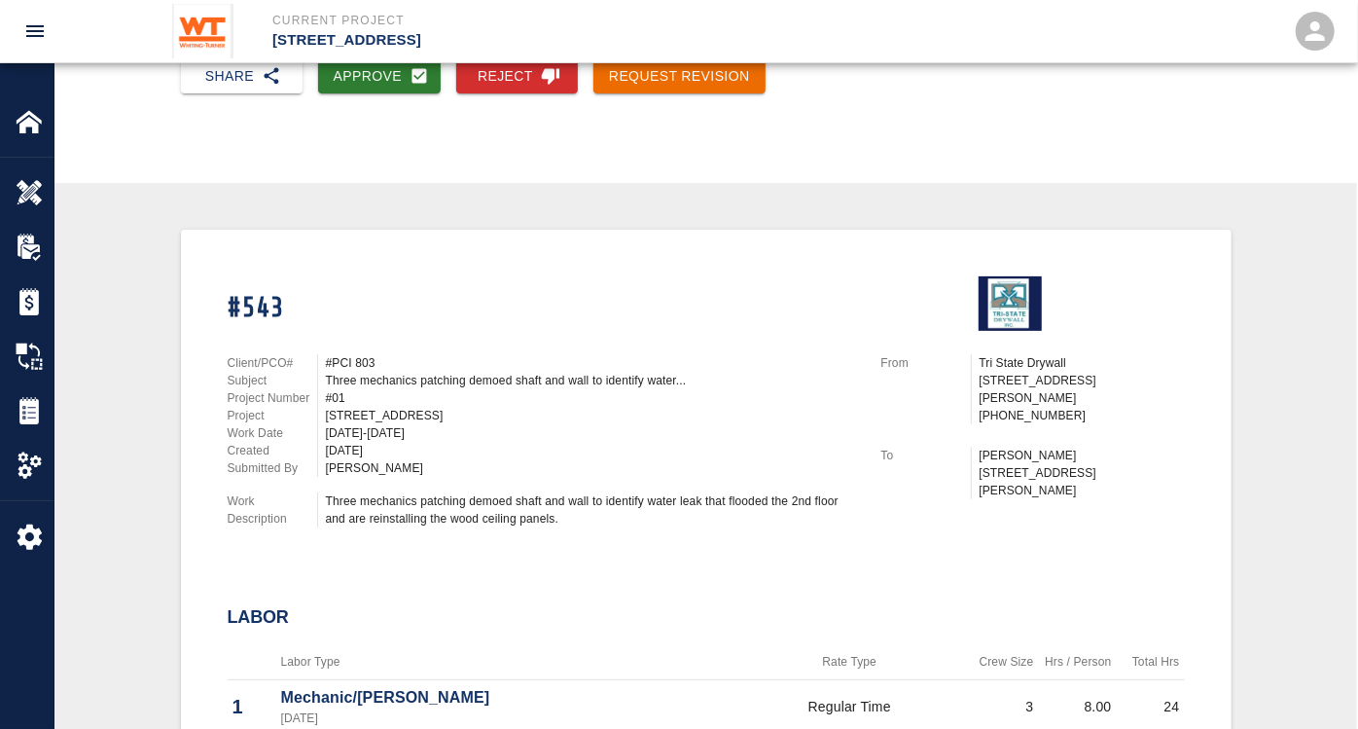
scroll to position [0, 0]
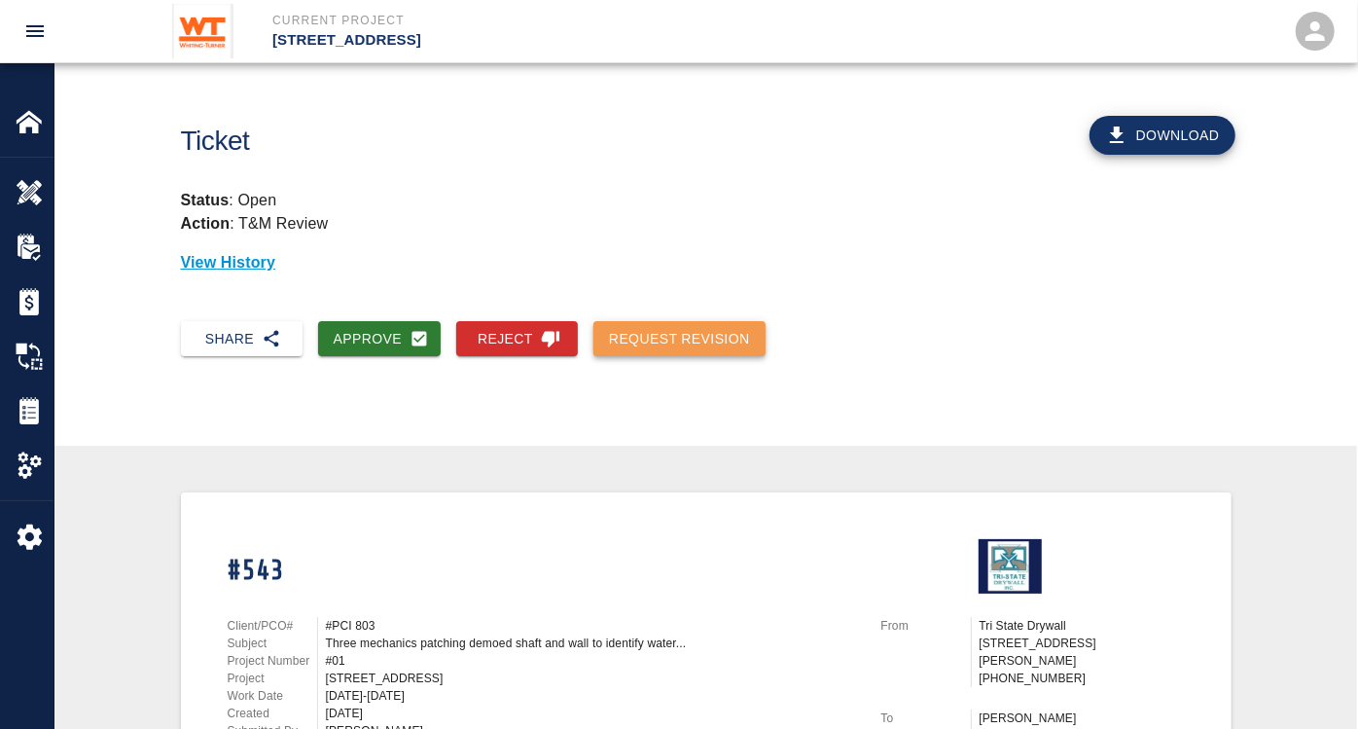
click at [693, 338] on button "Request Revision" at bounding box center [679, 339] width 172 height 36
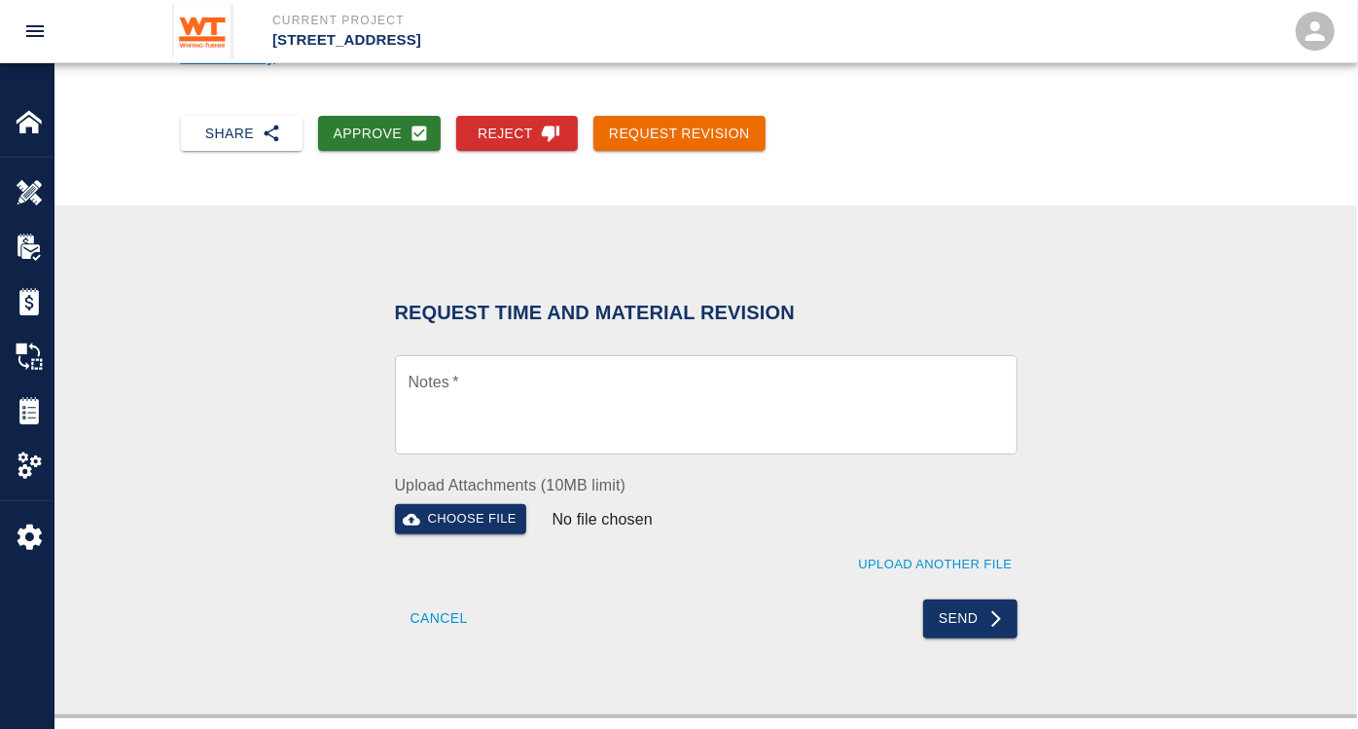
scroll to position [216, 0]
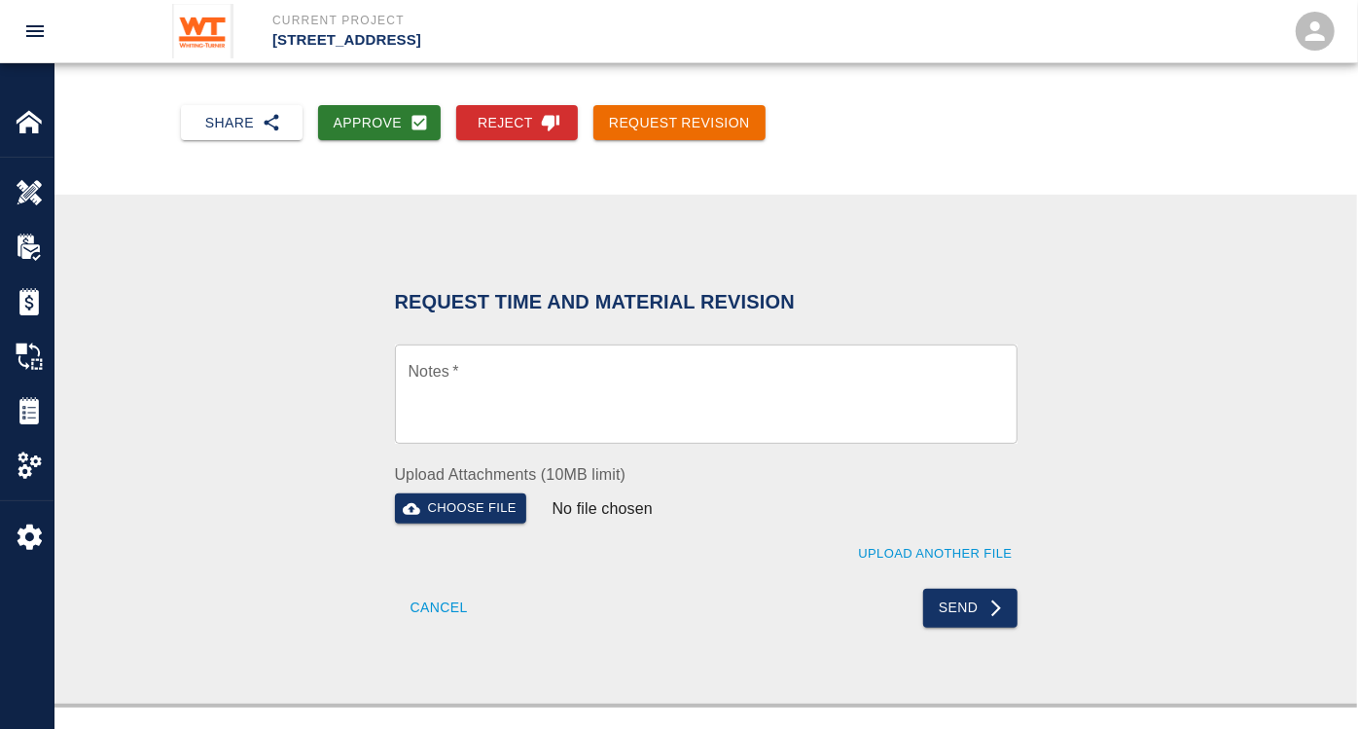
click at [508, 379] on textarea "Notes   *" at bounding box center [706, 394] width 595 height 67
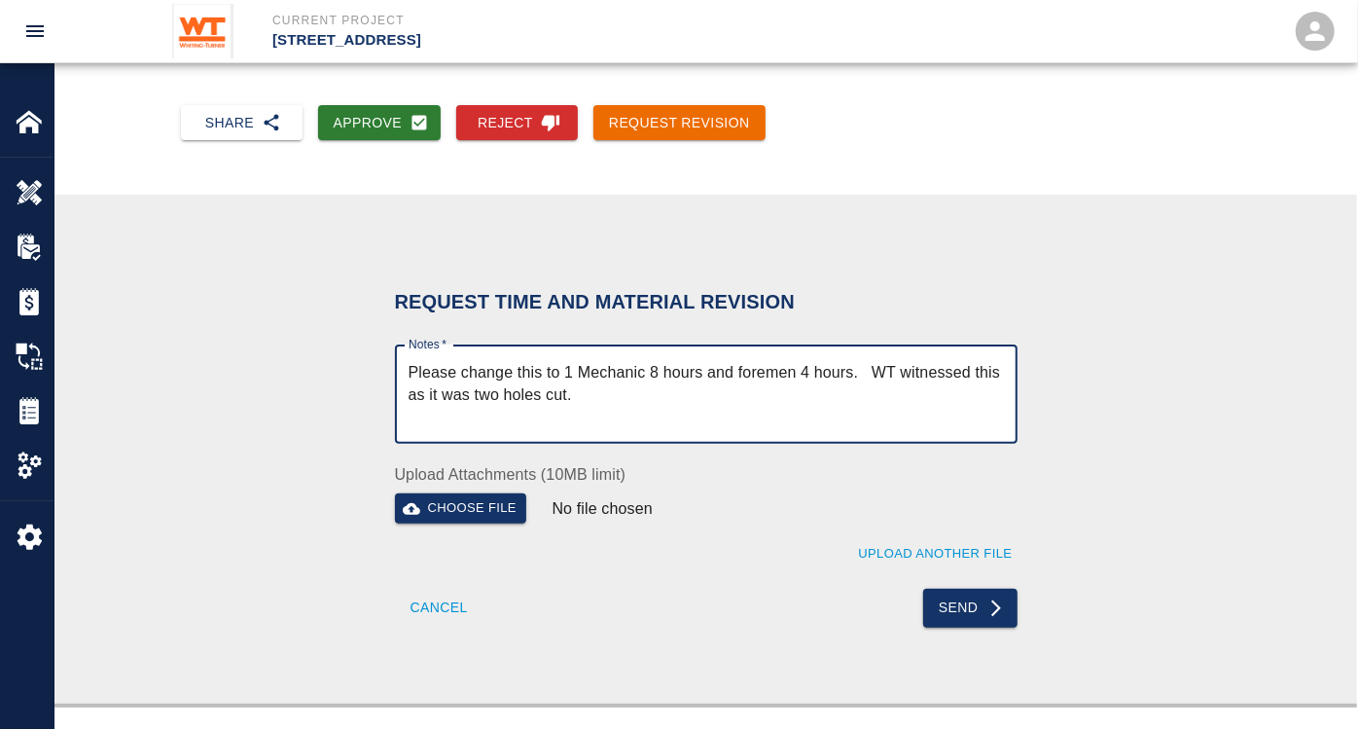
click at [624, 391] on textarea "Please change this to 1 Mechanic 8 hours and foremen 4 hours. WT witnessed this…" at bounding box center [706, 394] width 595 height 67
click at [599, 392] on textarea "Please change this to 1 Mechanic 8 hours and foremen 4 hours. WT witnessed this…" at bounding box center [706, 394] width 595 height 67
click at [682, 406] on textarea "Please change this to 1 Mechanic 8 hours and foremen 4 hours. WT witnessed this…" at bounding box center [706, 394] width 595 height 67
type textarea "Please change this to 1 Mechanic 8 hours and foremen 4 hours. WT witnessed this…"
click at [975, 609] on button "Send" at bounding box center [970, 607] width 94 height 39
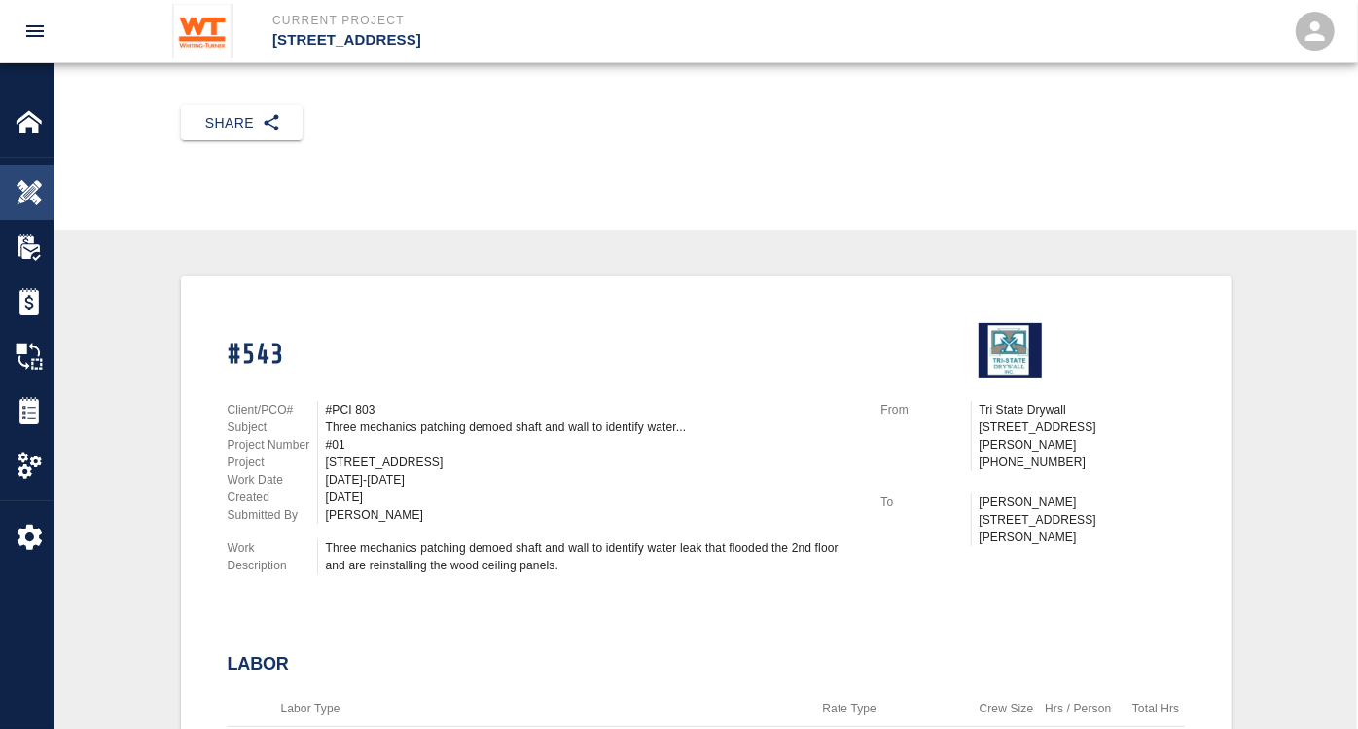
click at [33, 206] on div "Overview" at bounding box center [26, 192] width 53 height 54
